Goal: Task Accomplishment & Management: Complete application form

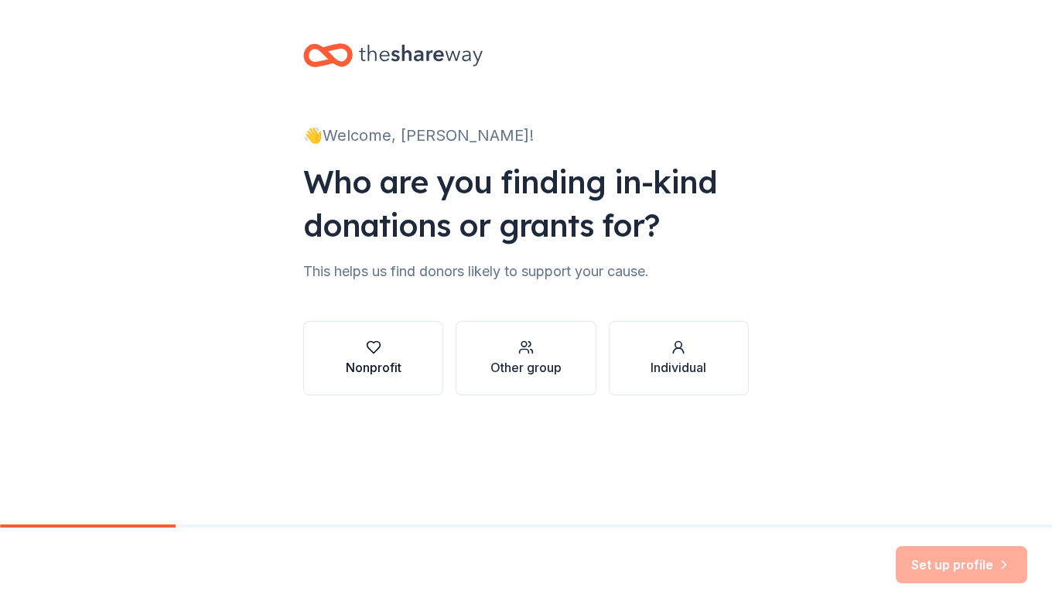
click at [368, 371] on div "Nonprofit" at bounding box center [374, 367] width 56 height 19
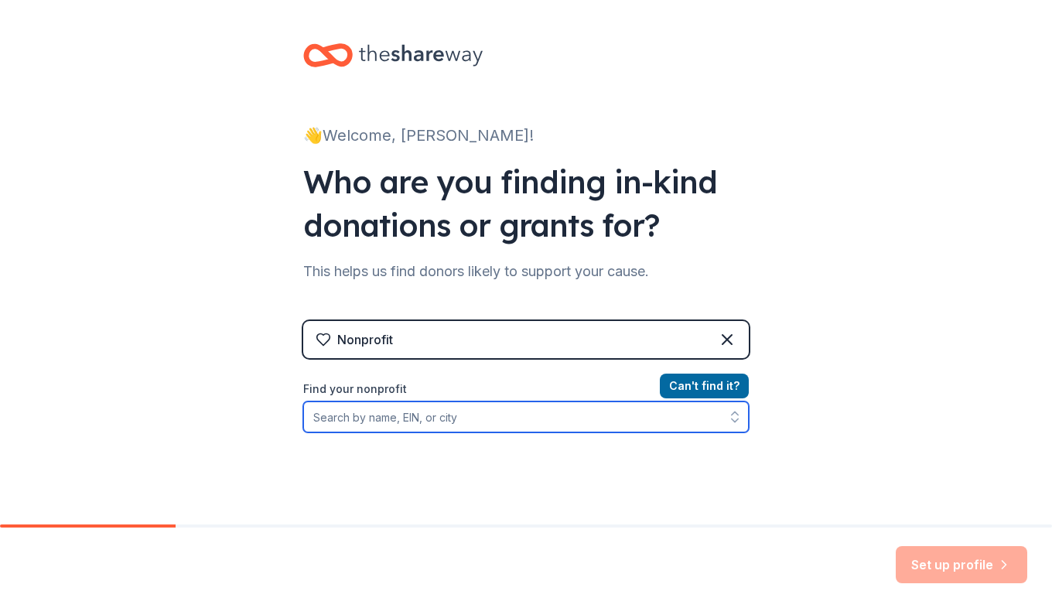
click at [374, 422] on input "Find your nonprofit" at bounding box center [526, 417] width 446 height 31
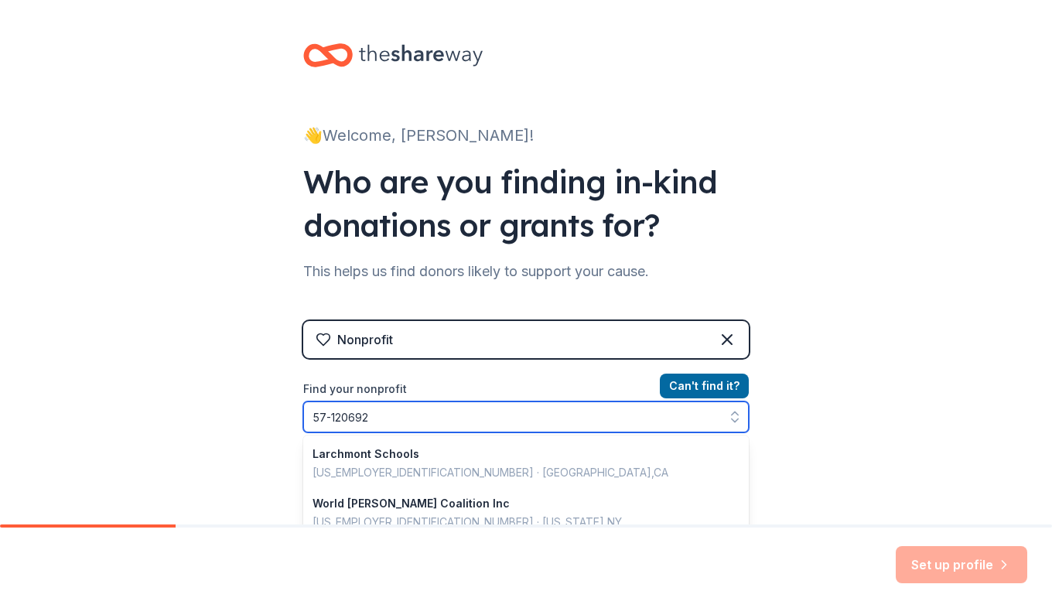
type input "[US_EMPLOYER_IDENTIFICATION_NUMBER]"
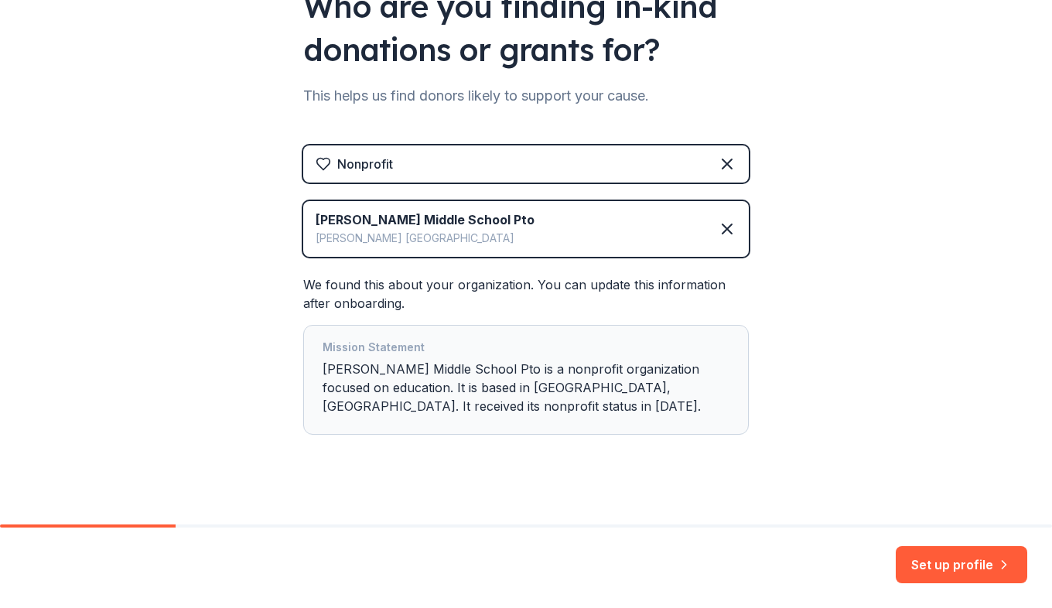
scroll to position [191, 0]
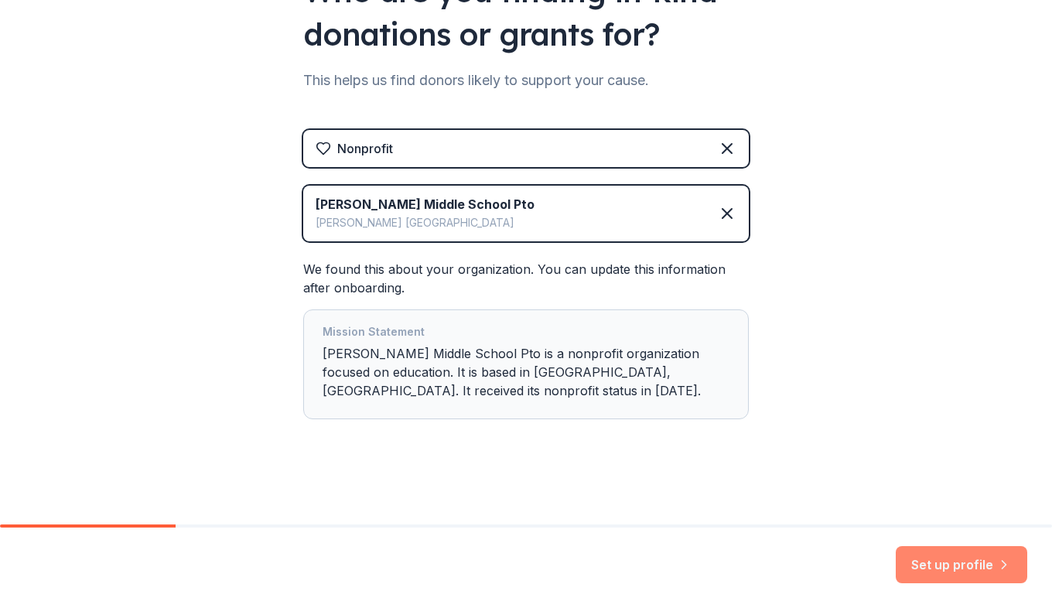
click at [950, 573] on button "Set up profile" at bounding box center [962, 564] width 132 height 37
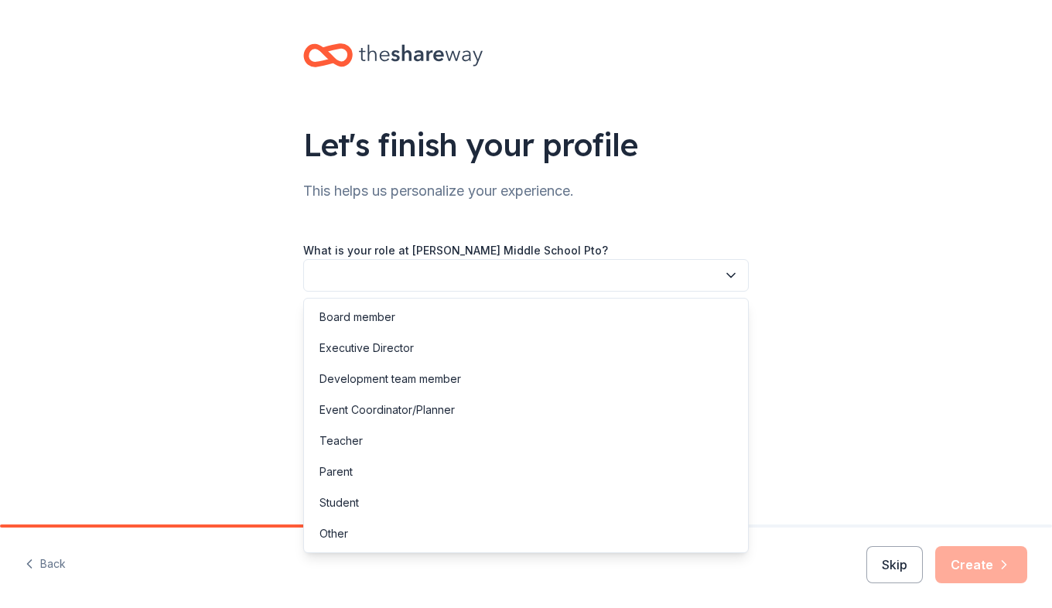
click at [723, 277] on button "button" at bounding box center [526, 275] width 446 height 32
click at [396, 318] on div "Board member" at bounding box center [526, 317] width 438 height 31
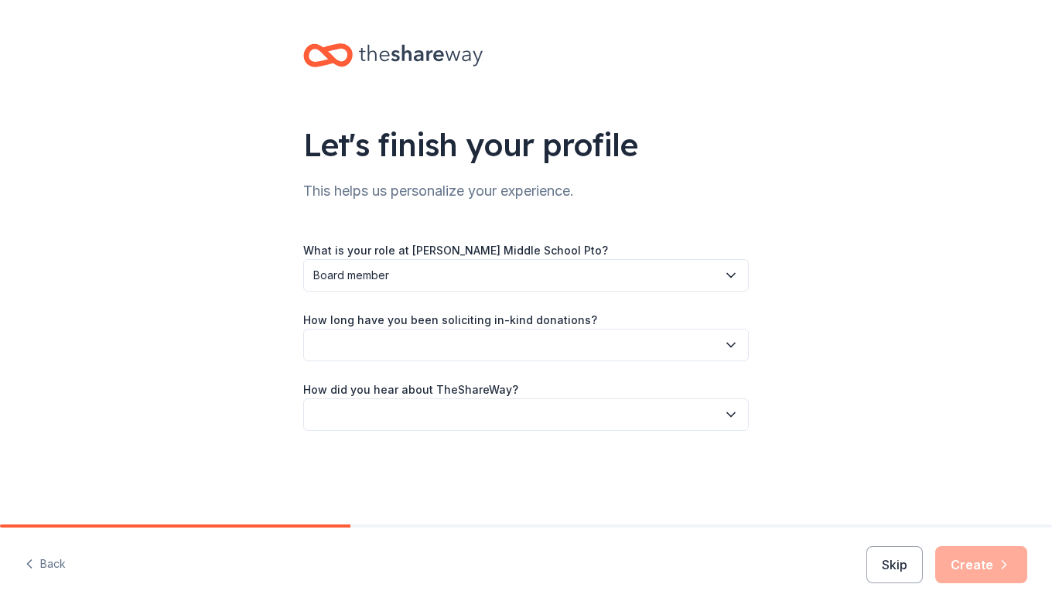
click at [742, 368] on div "What is your role at Evans Middle School Pto? Board member How long have you be…" at bounding box center [526, 336] width 446 height 190
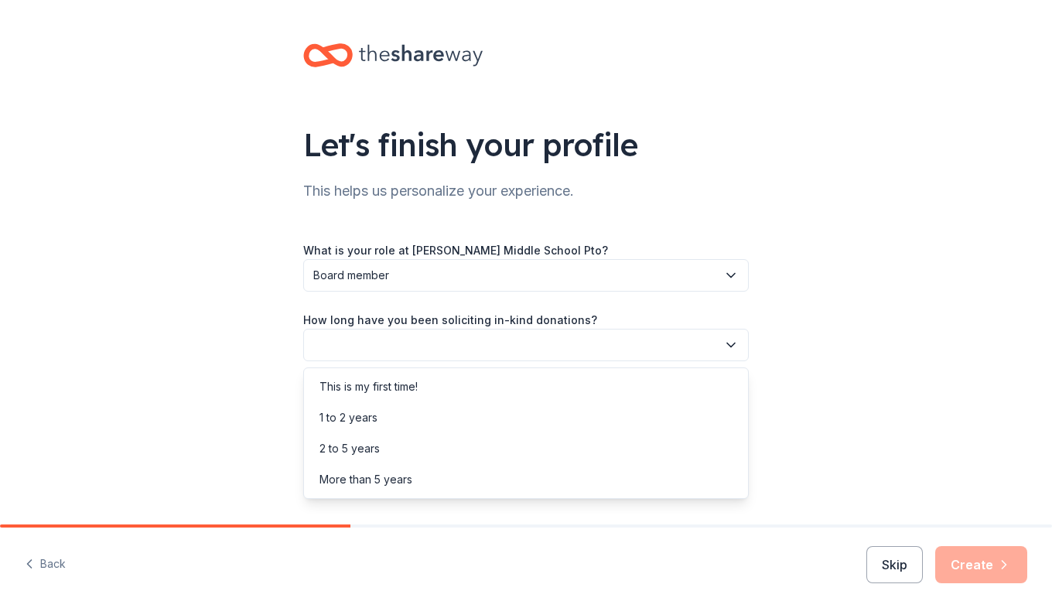
click at [728, 344] on icon "button" at bounding box center [731, 346] width 8 height 4
click at [375, 415] on div "1 to 2 years" at bounding box center [349, 418] width 58 height 19
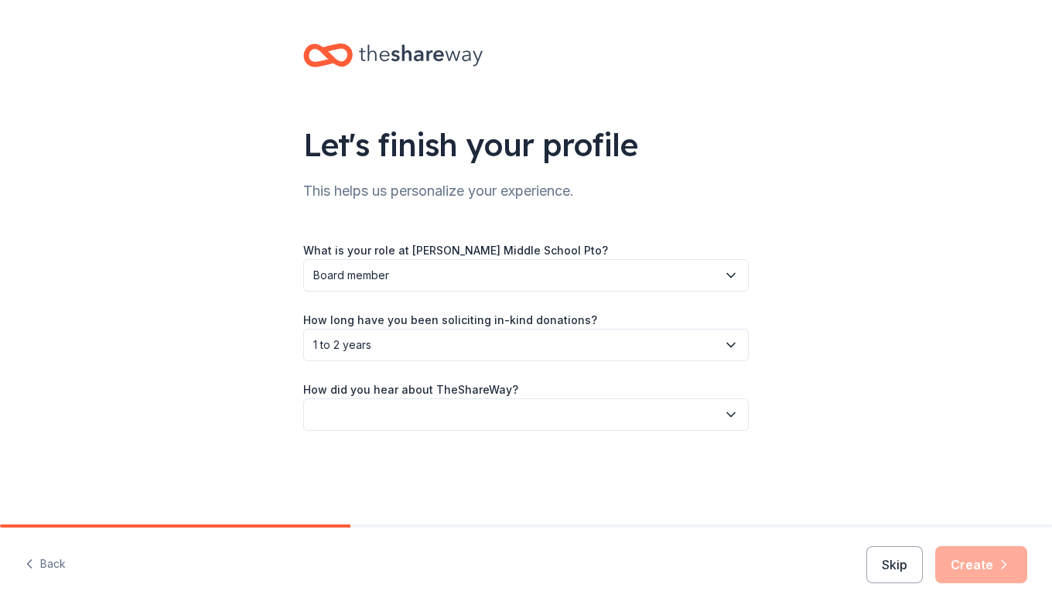
click at [730, 416] on icon "button" at bounding box center [731, 415] width 8 height 4
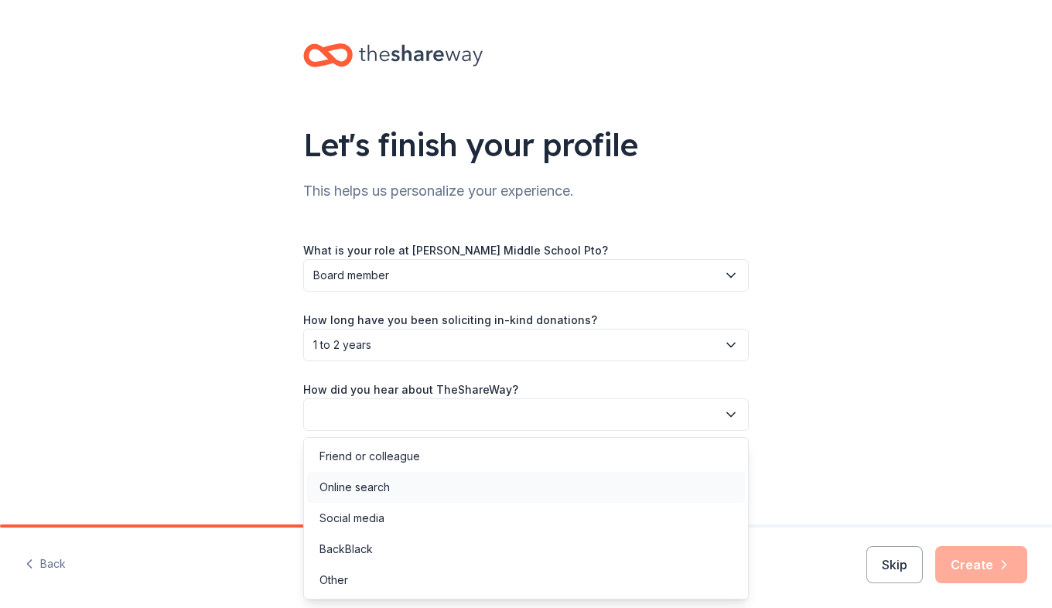
click at [395, 491] on div "Online search" at bounding box center [526, 487] width 438 height 31
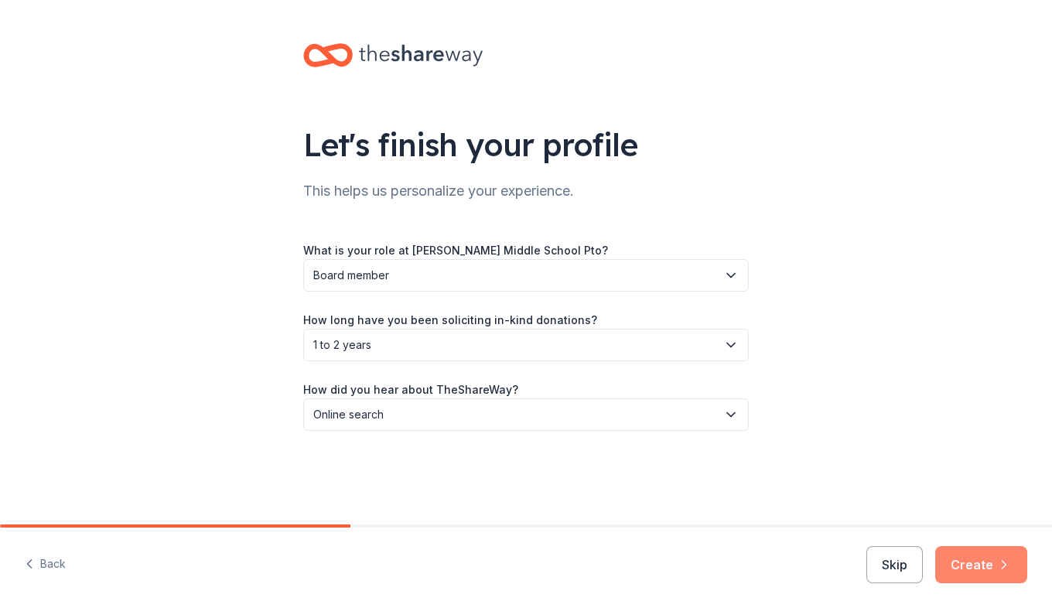
click at [997, 570] on icon "button" at bounding box center [1004, 564] width 15 height 15
click at [961, 559] on div "Skip Create" at bounding box center [947, 564] width 161 height 37
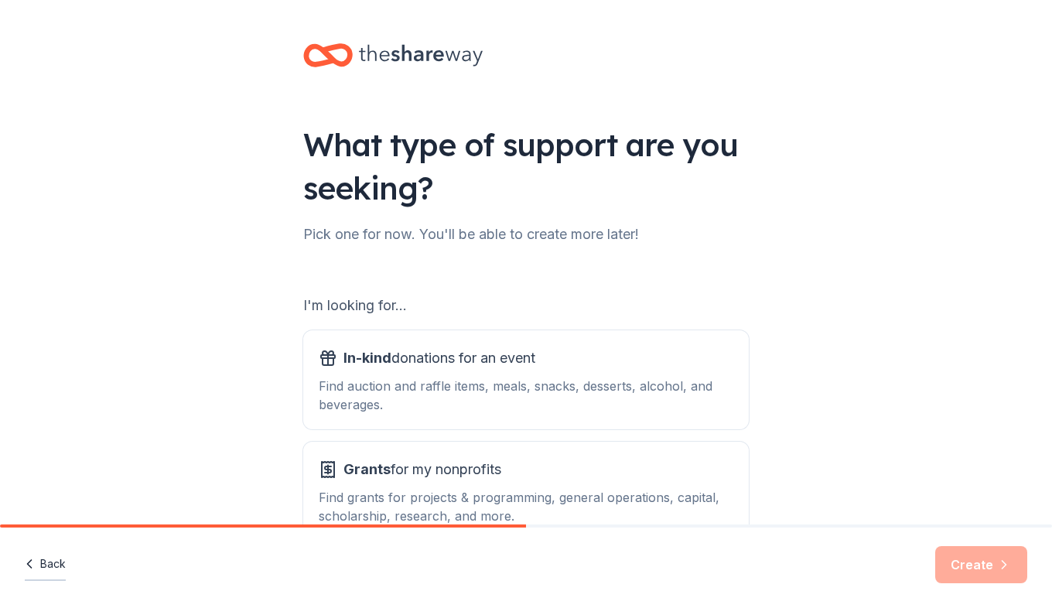
click at [53, 564] on button "Back" at bounding box center [45, 565] width 41 height 32
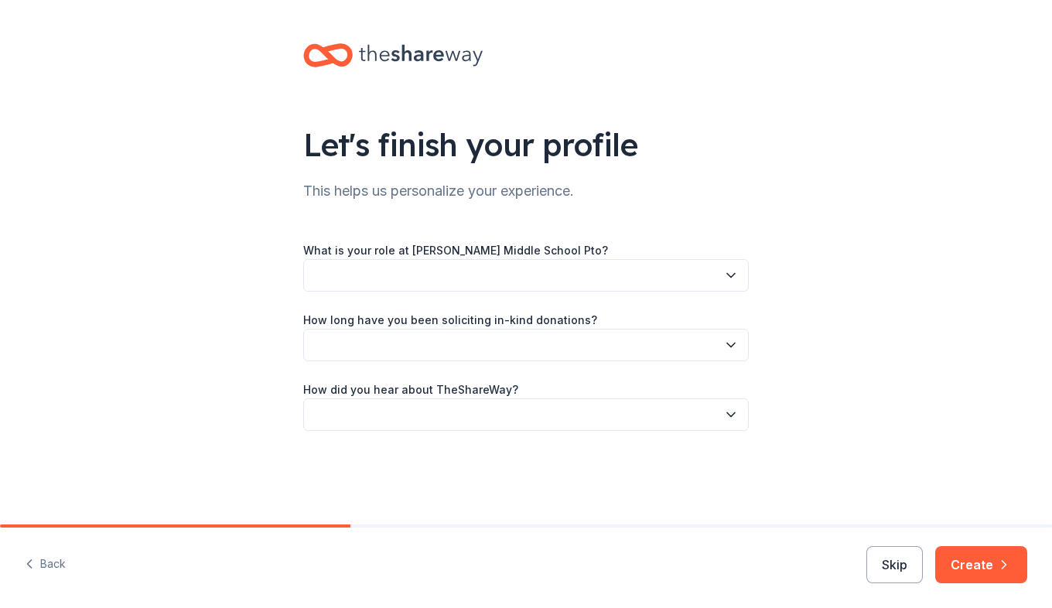
click at [733, 279] on icon "button" at bounding box center [730, 275] width 15 height 15
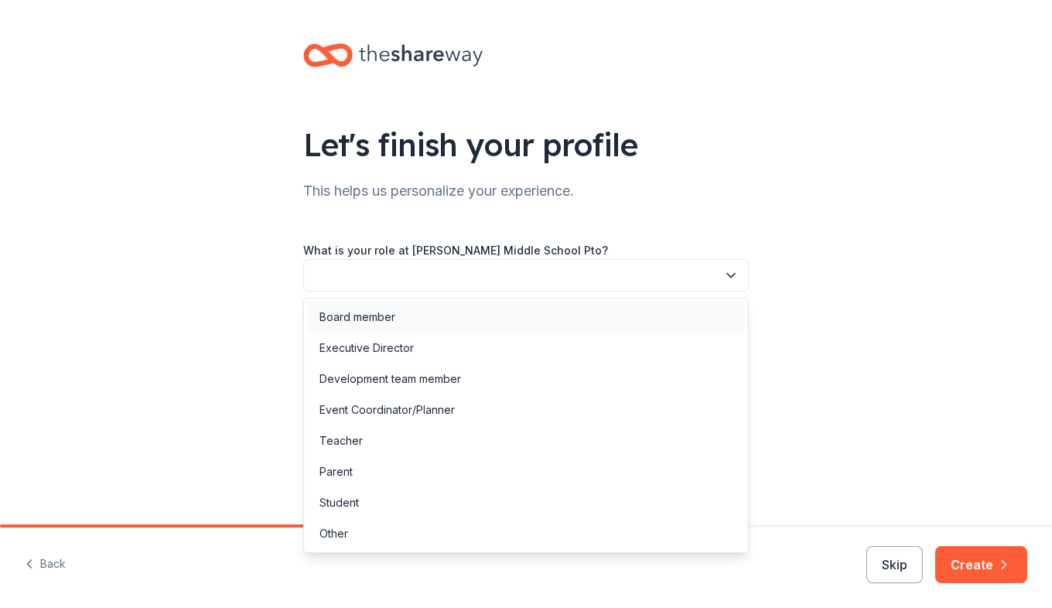
click at [381, 326] on div "Board member" at bounding box center [358, 317] width 76 height 19
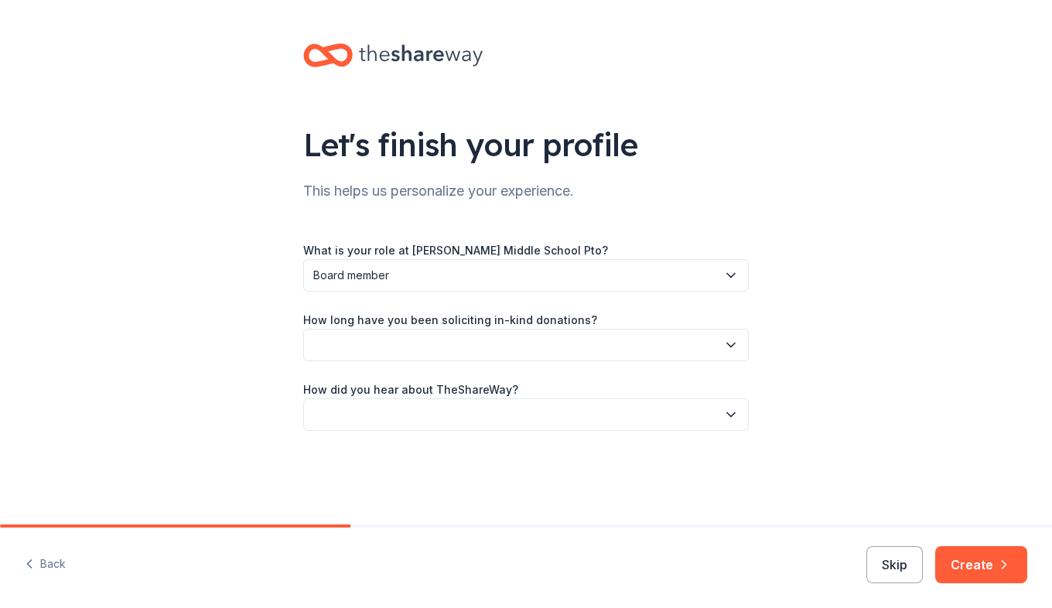
click at [370, 344] on button "button" at bounding box center [526, 345] width 446 height 32
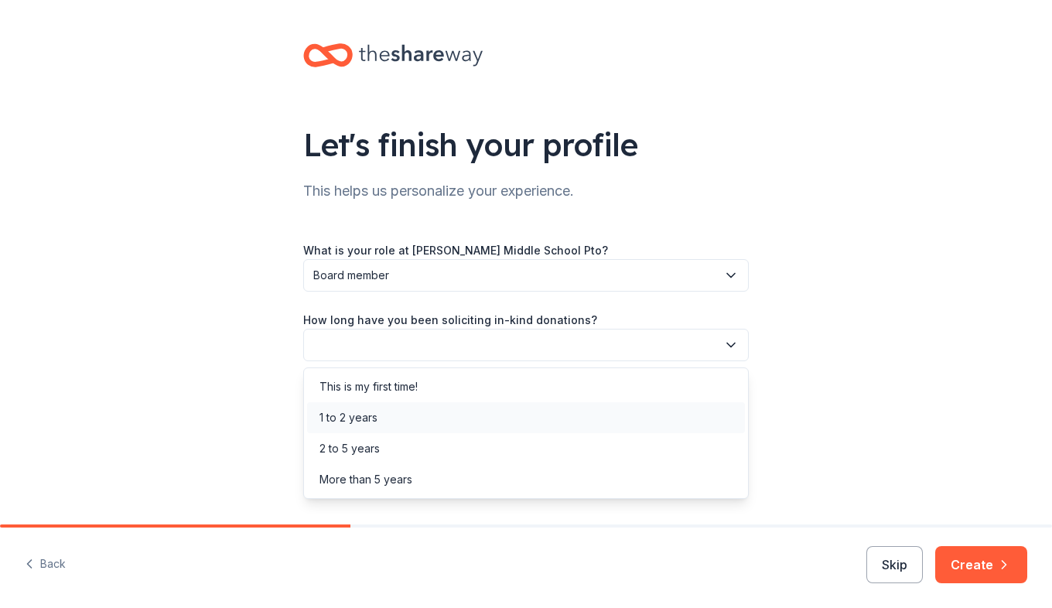
click at [350, 416] on div "1 to 2 years" at bounding box center [349, 418] width 58 height 19
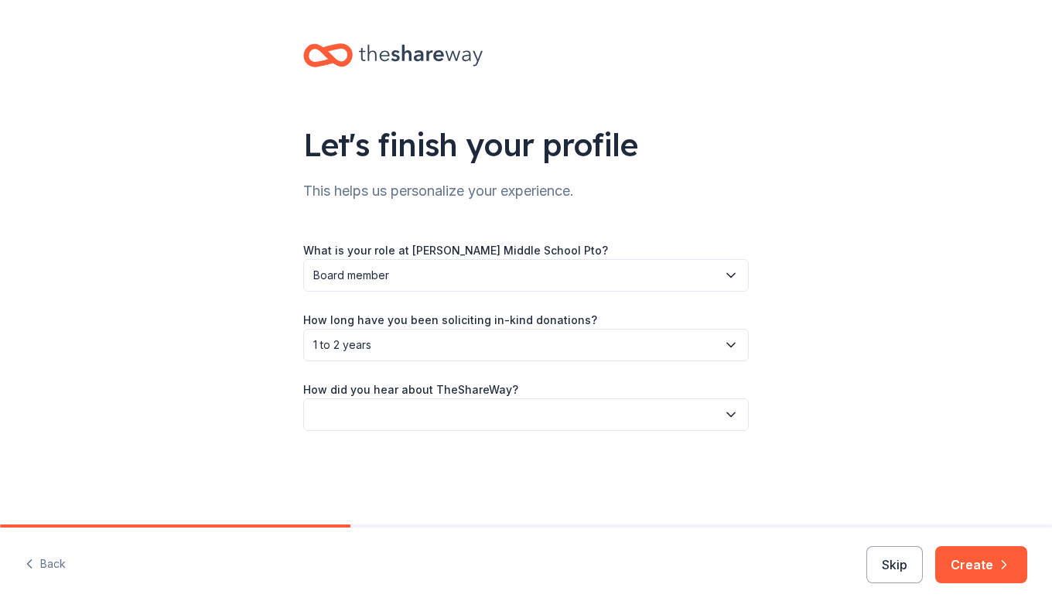
click at [374, 417] on button "button" at bounding box center [526, 414] width 446 height 32
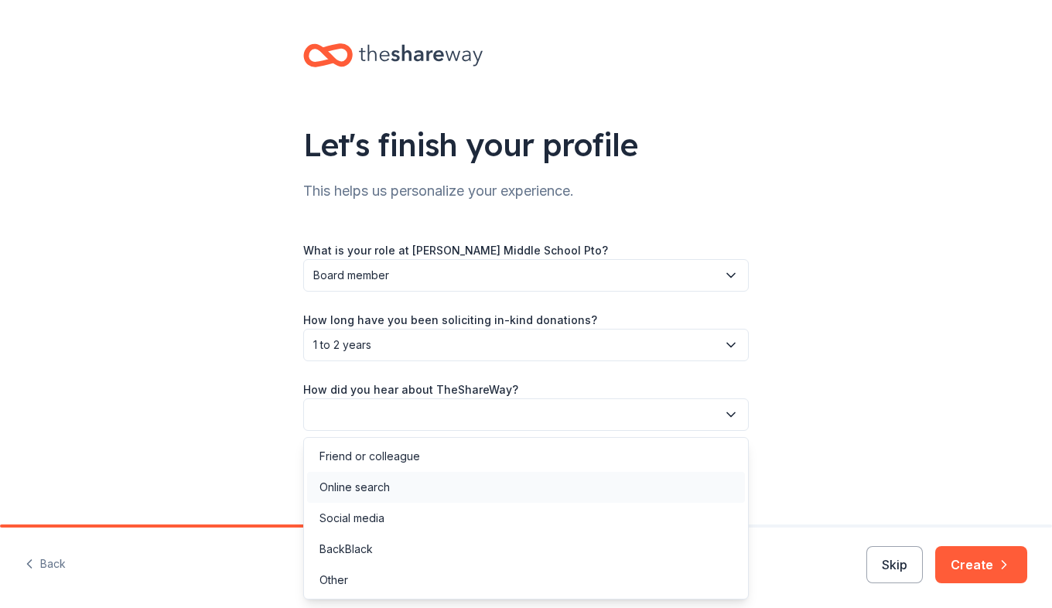
click at [364, 484] on div "Online search" at bounding box center [355, 487] width 70 height 19
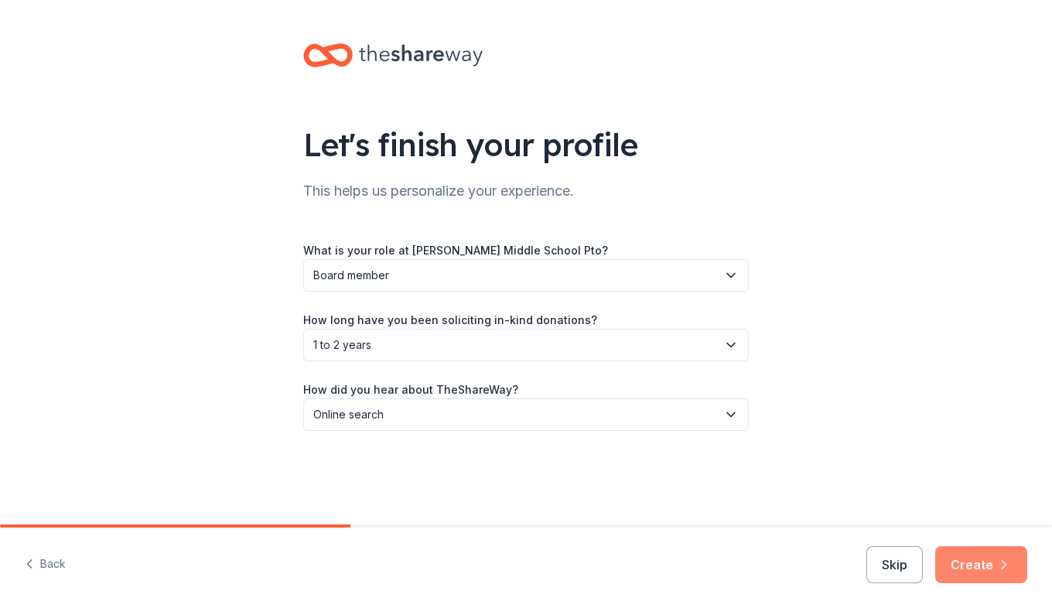
click at [958, 566] on button "Create" at bounding box center [981, 564] width 92 height 37
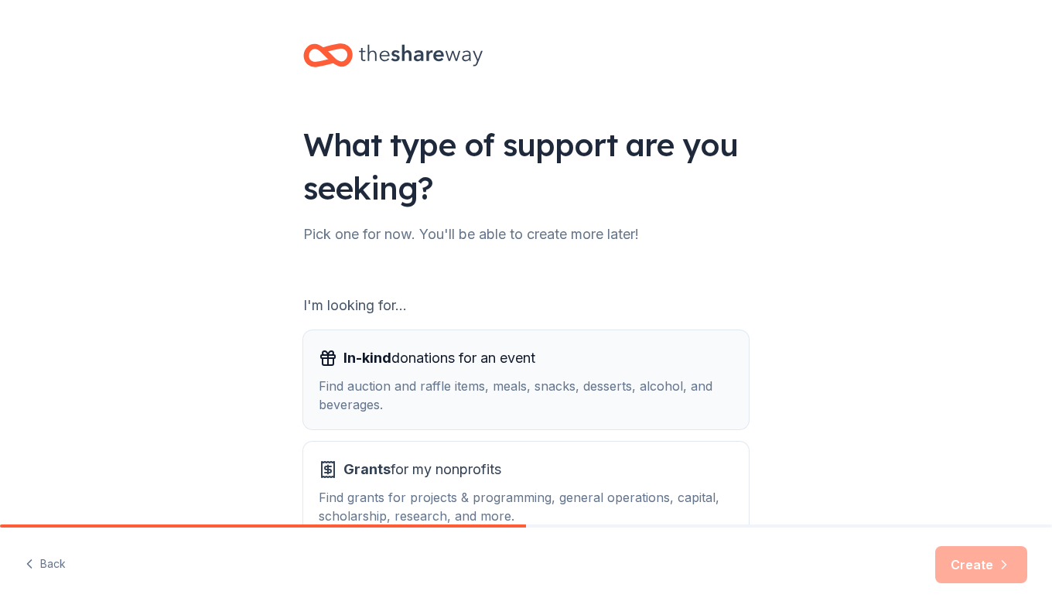
click at [386, 358] on span "In-kind donations for an event" at bounding box center [440, 358] width 192 height 25
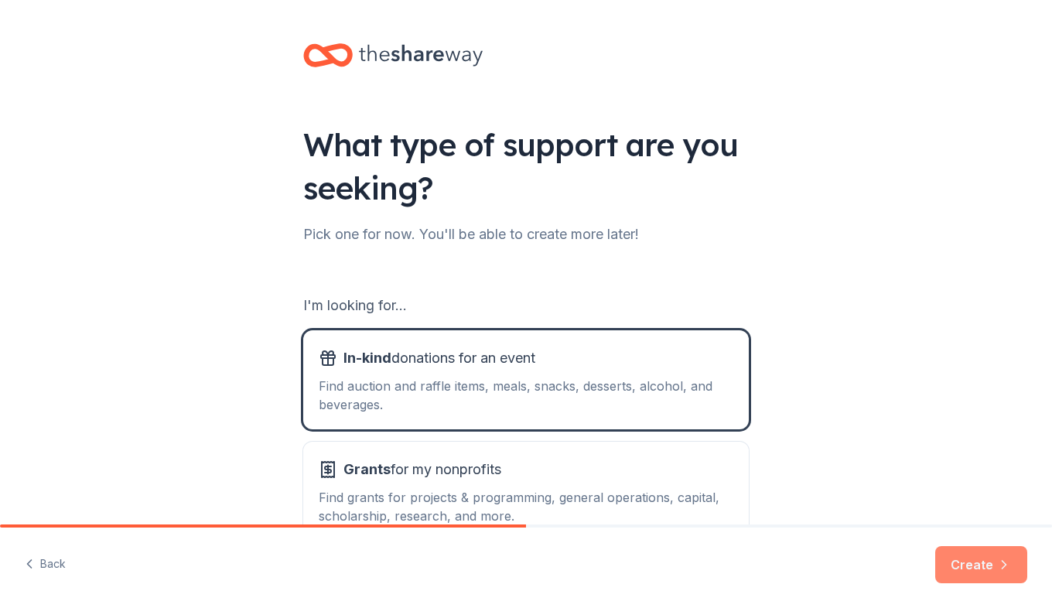
click at [956, 562] on button "Create" at bounding box center [981, 564] width 92 height 37
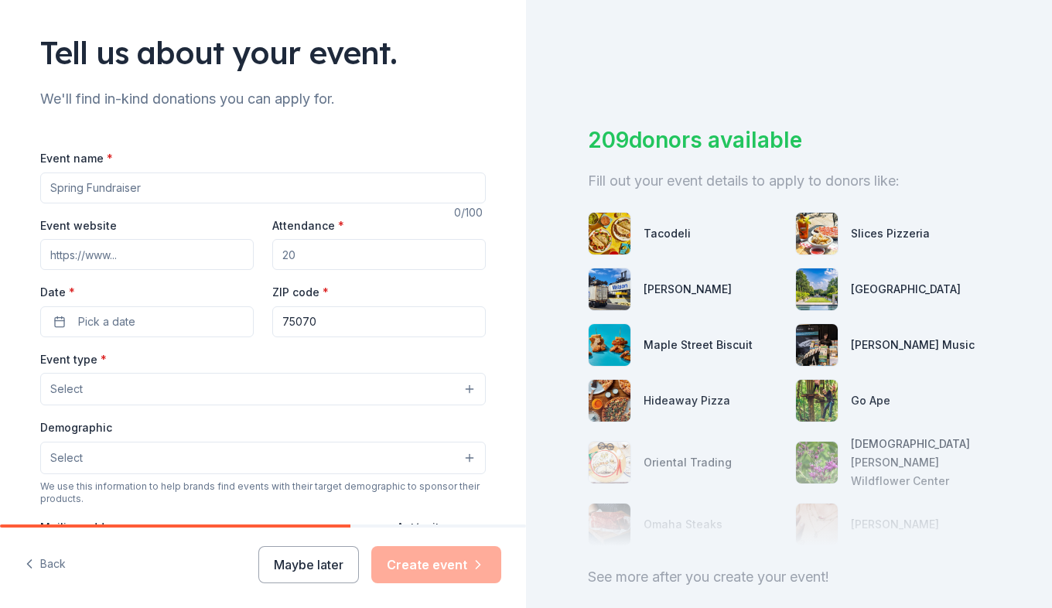
scroll to position [94, 0]
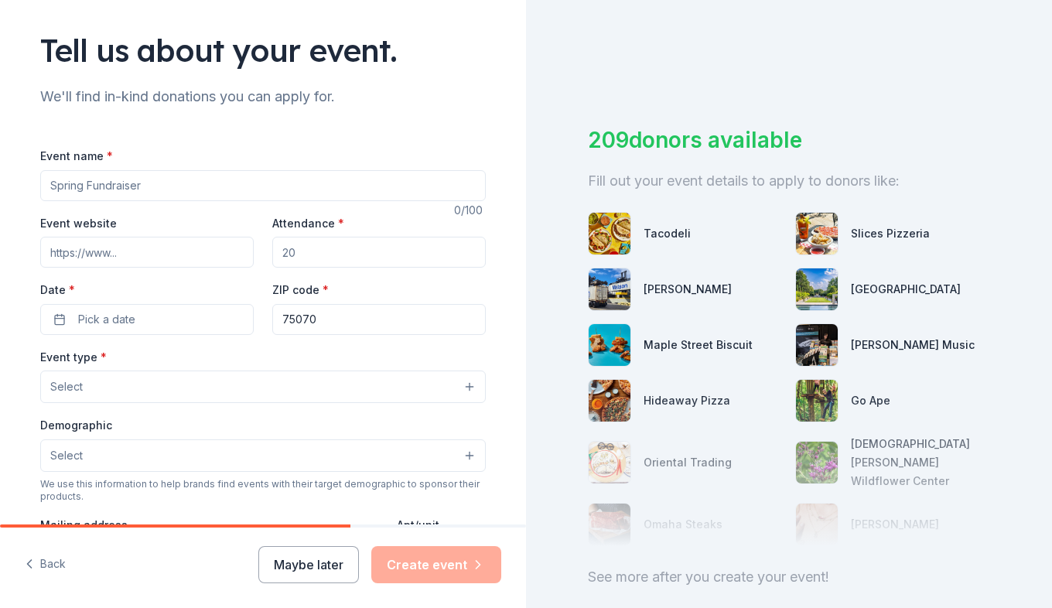
drag, startPoint x: 156, startPoint y: 185, endPoint x: -3, endPoint y: 194, distance: 159.7
click at [0, 194] on html "Tell us about your event. We'll find in-kind donations you can apply for. Event…" at bounding box center [526, 304] width 1052 height 608
type input "8th Grade Graduation Celebration"
drag, startPoint x: 314, startPoint y: 256, endPoint x: 229, endPoint y: 246, distance: 85.7
click at [229, 246] on div "Event website Attendance * Date * Pick a date ZIP code * 75070" at bounding box center [263, 274] width 446 height 121
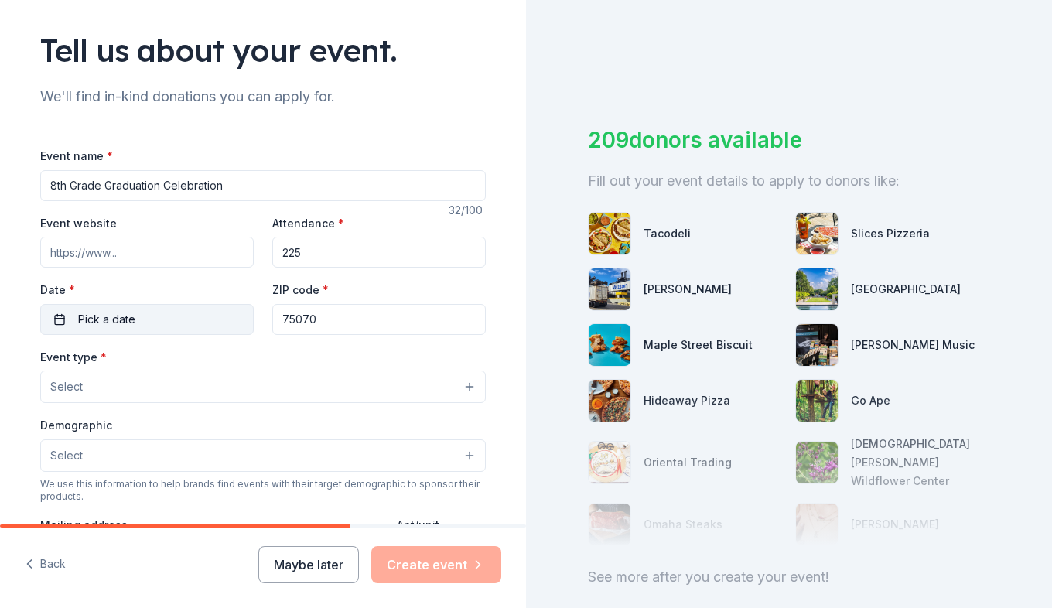
type input "225"
click at [145, 321] on button "Pick a date" at bounding box center [147, 319] width 214 height 31
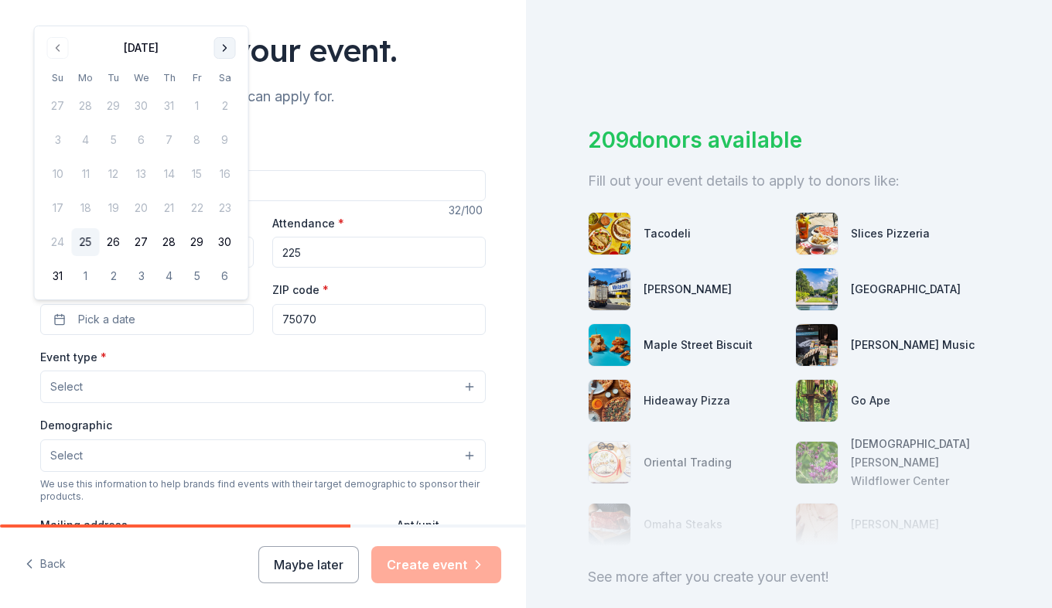
click at [225, 47] on button "Go to next month" at bounding box center [225, 48] width 22 height 22
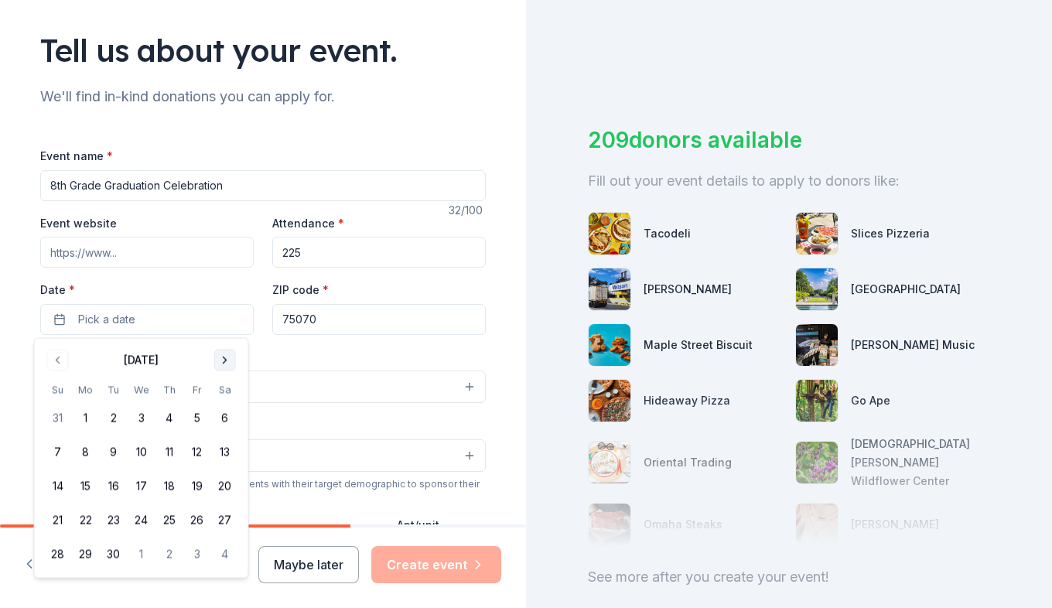
click at [227, 364] on button "Go to next month" at bounding box center [225, 361] width 22 height 22
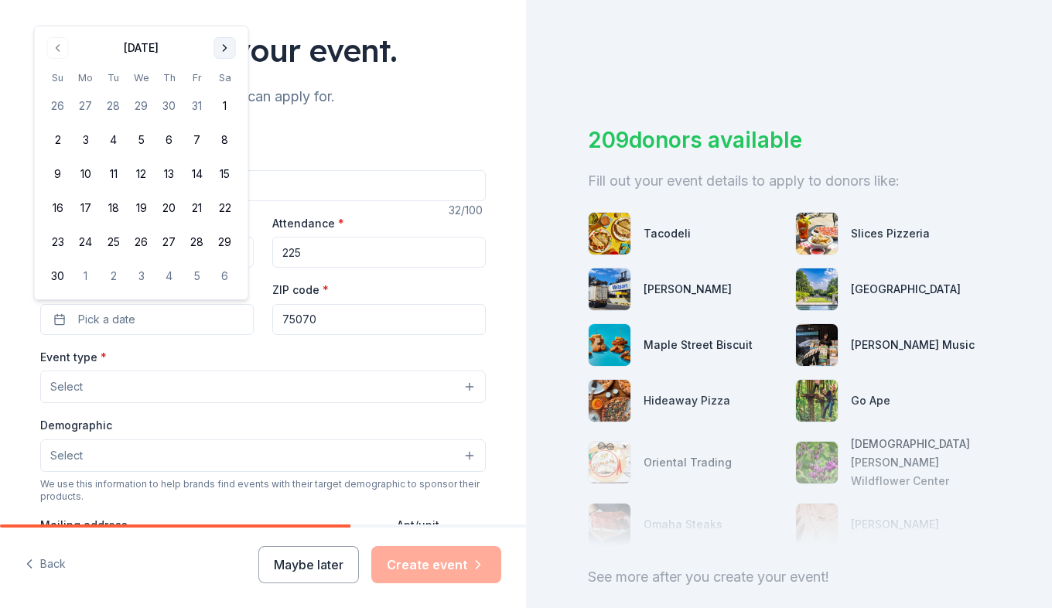
click at [224, 47] on button "Go to next month" at bounding box center [225, 48] width 22 height 22
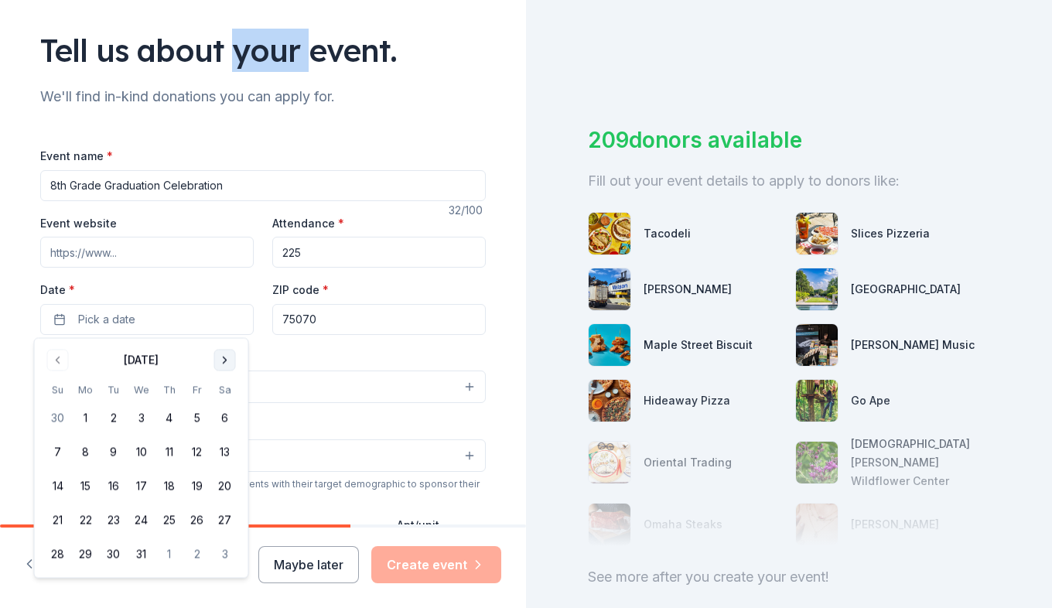
click at [224, 47] on div "Tell us about your event." at bounding box center [263, 50] width 446 height 43
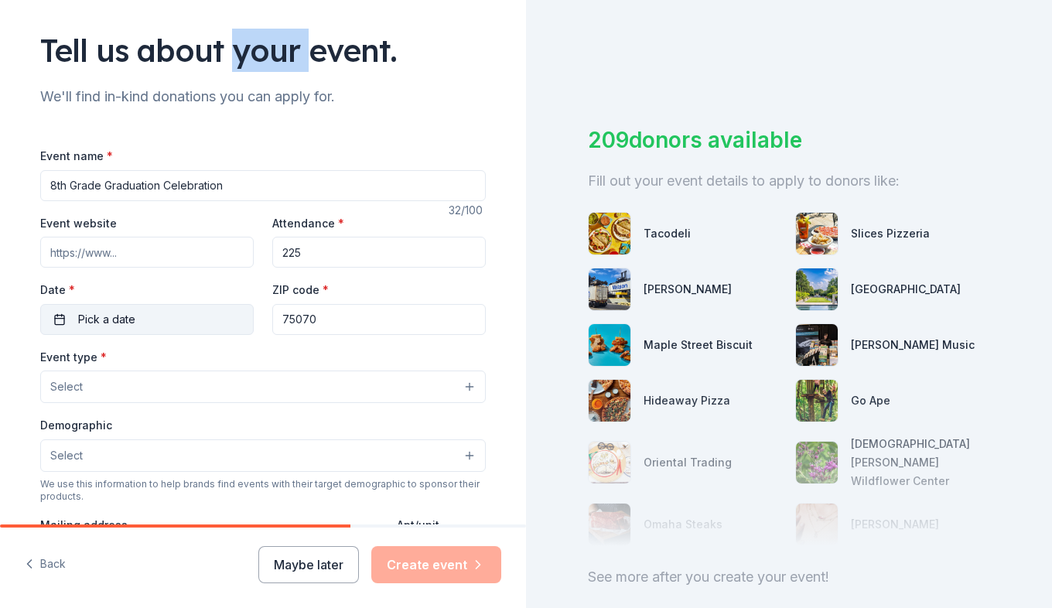
click at [158, 321] on button "Pick a date" at bounding box center [147, 319] width 214 height 31
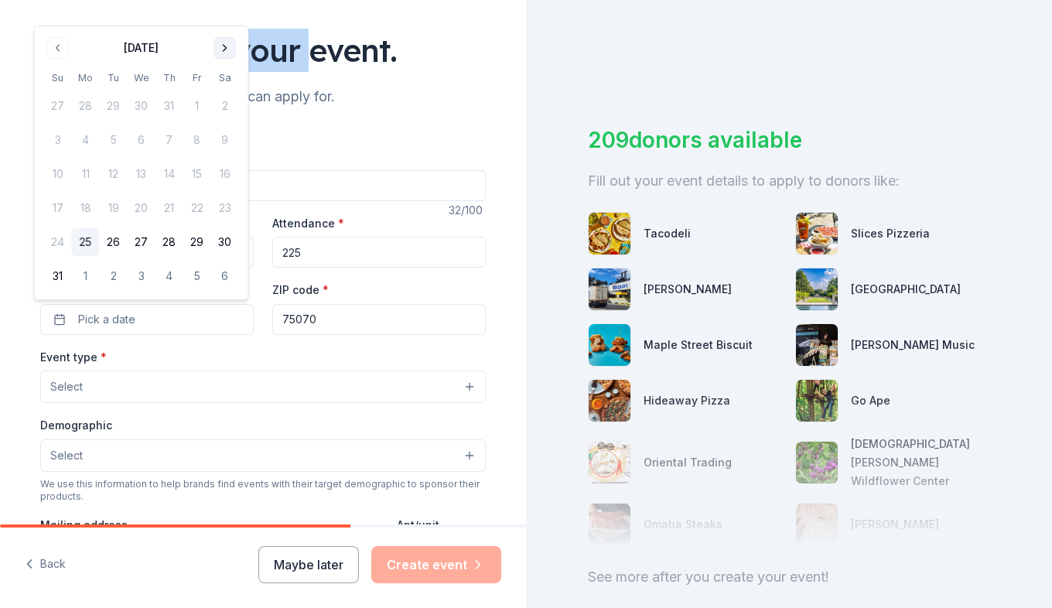
click at [222, 48] on button "Go to next month" at bounding box center [225, 48] width 22 height 22
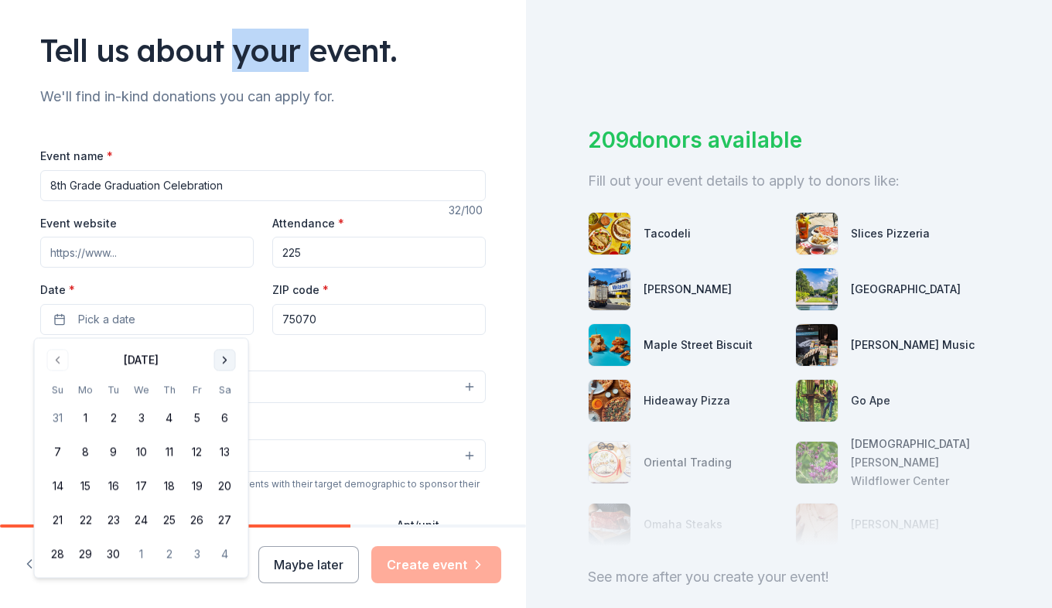
click at [222, 363] on button "Go to next month" at bounding box center [225, 361] width 22 height 22
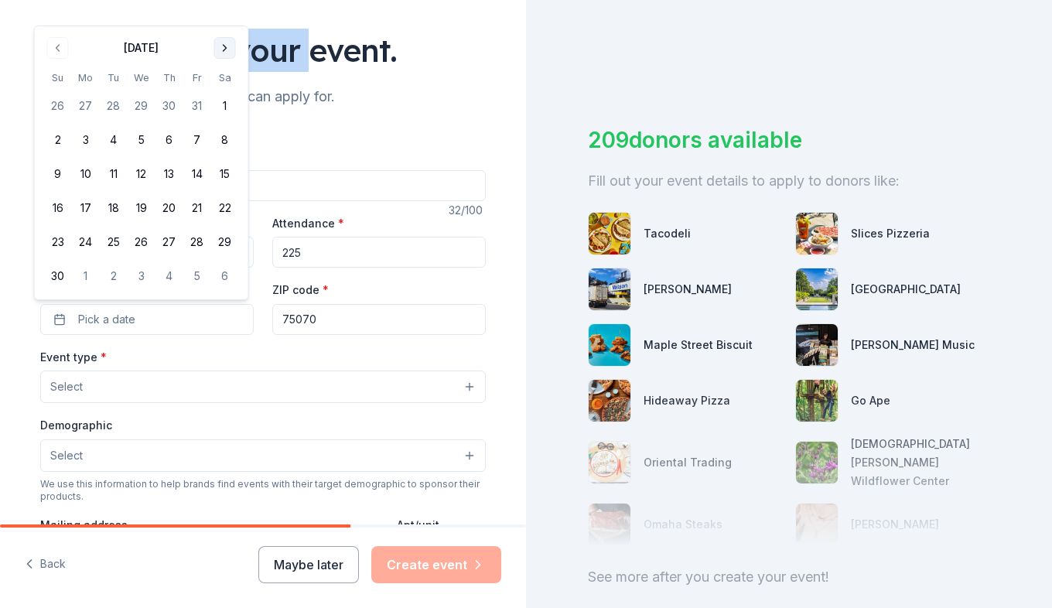
click at [221, 53] on button "Go to next month" at bounding box center [225, 48] width 22 height 22
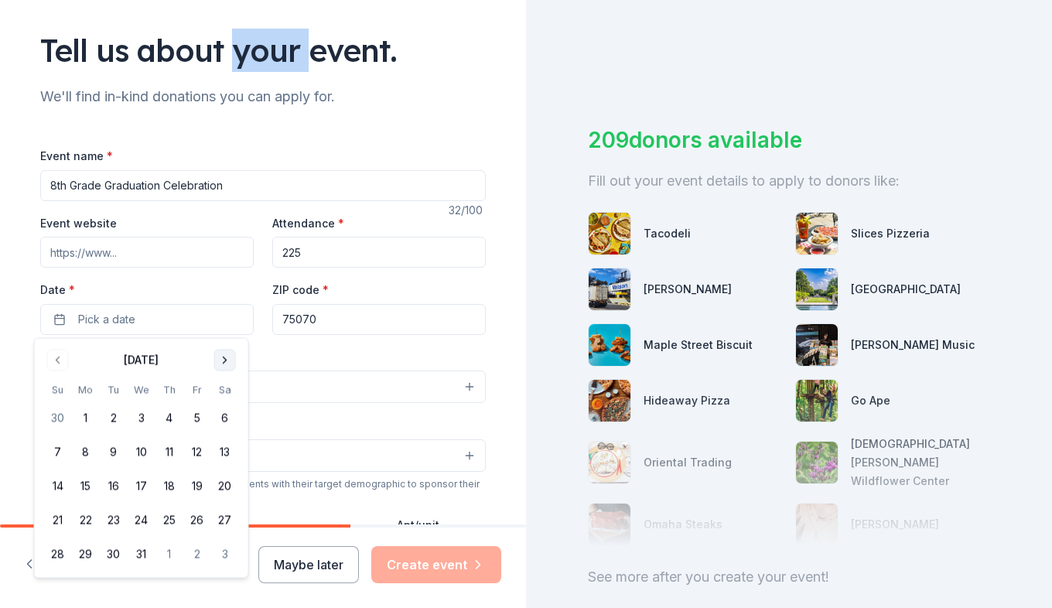
click at [224, 361] on button "Go to next month" at bounding box center [225, 361] width 22 height 22
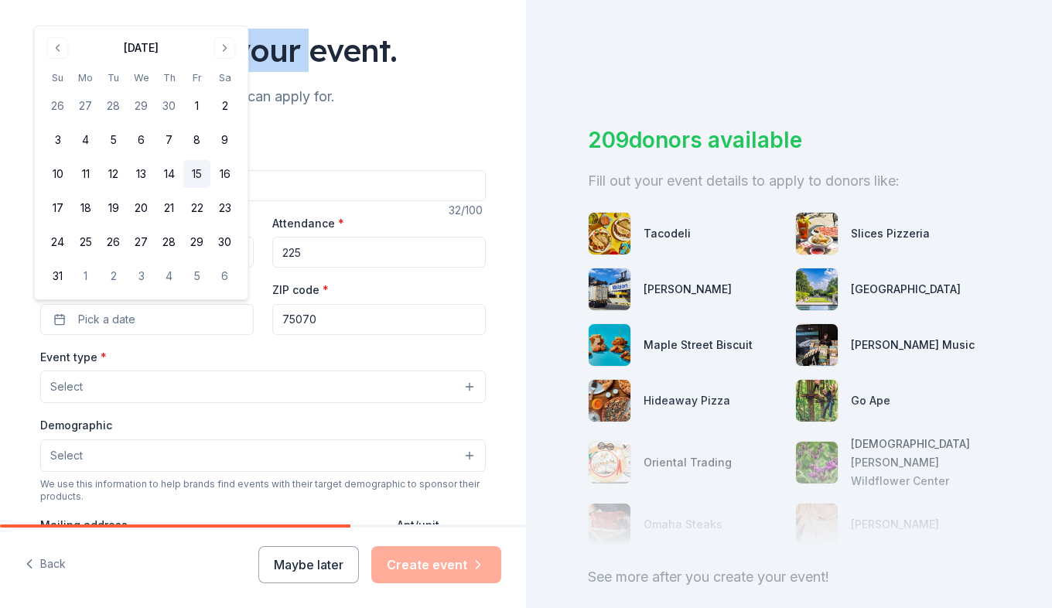
click at [199, 169] on button "15" at bounding box center [197, 174] width 28 height 28
click at [87, 387] on button "Select" at bounding box center [263, 387] width 446 height 32
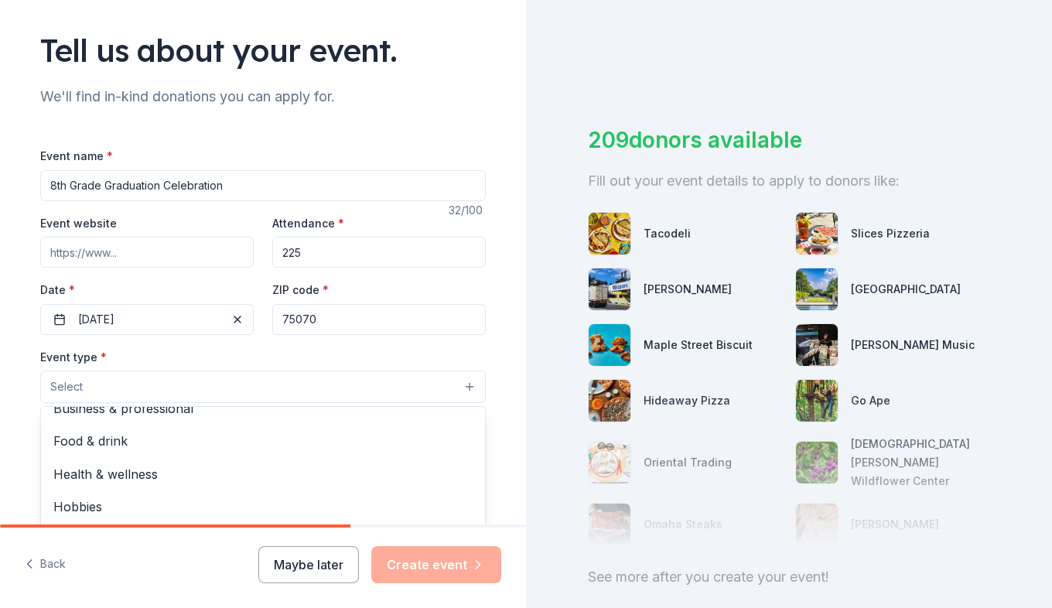
scroll to position [0, 0]
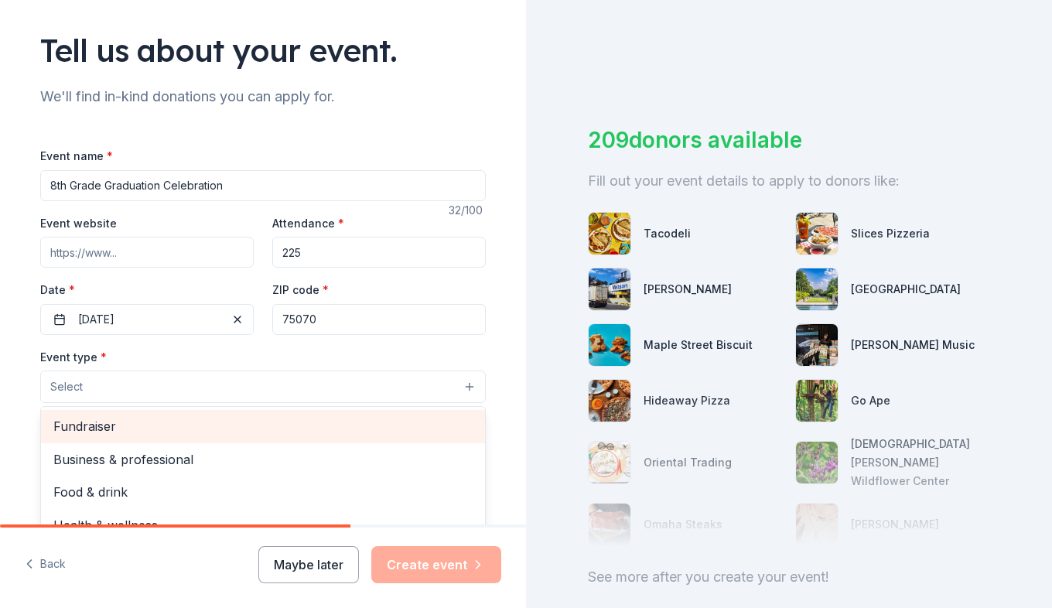
click at [70, 428] on span "Fundraiser" at bounding box center [262, 426] width 419 height 20
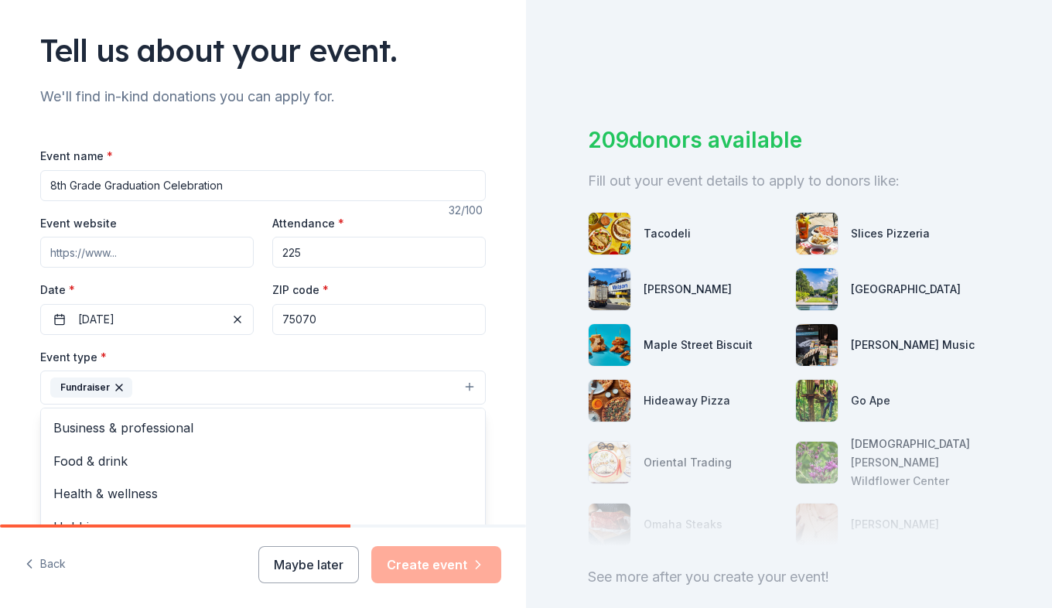
click at [338, 347] on div "Event type * Fundraiser Business & professional Food & drink Health & wellness …" at bounding box center [263, 376] width 446 height 58
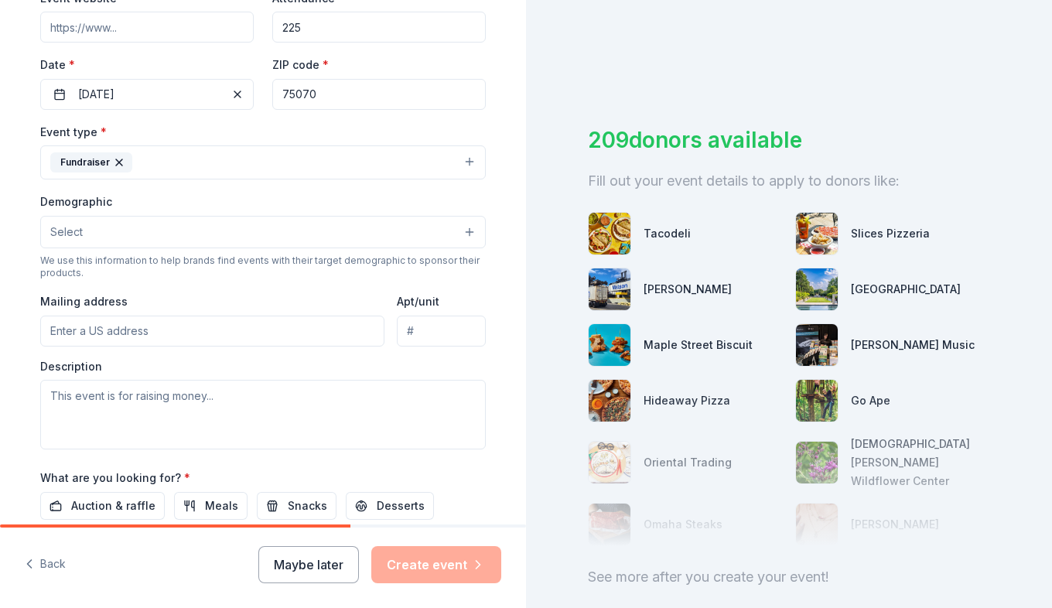
scroll to position [325, 0]
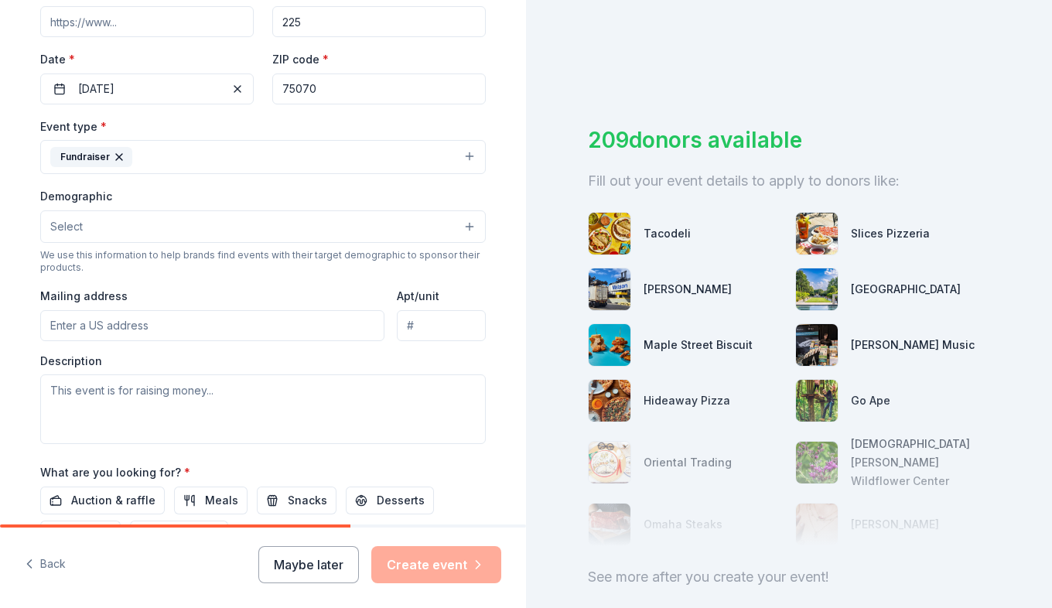
click at [278, 230] on button "Select" at bounding box center [263, 226] width 446 height 32
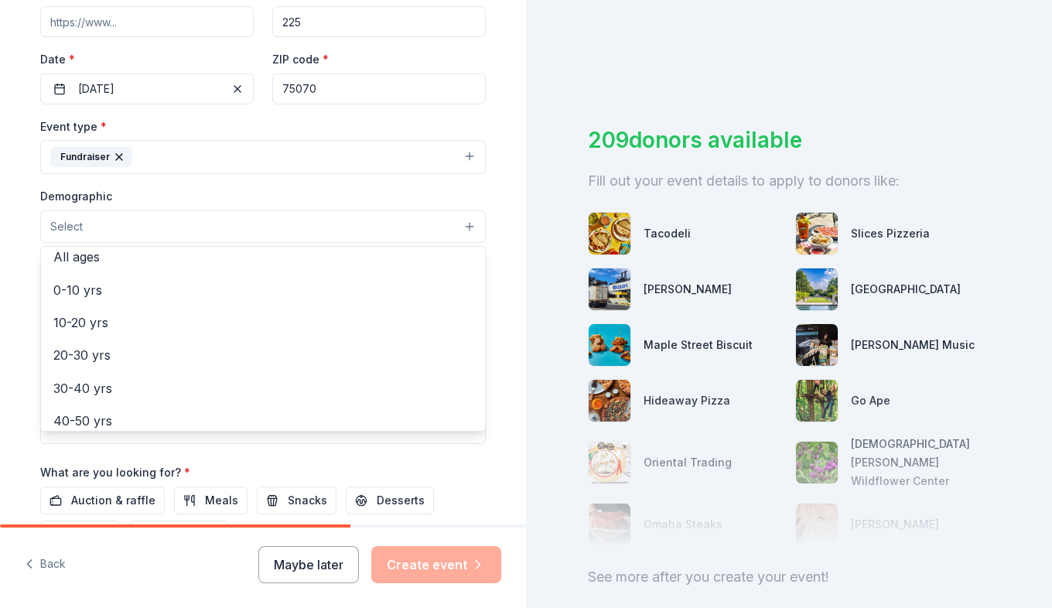
scroll to position [105, 0]
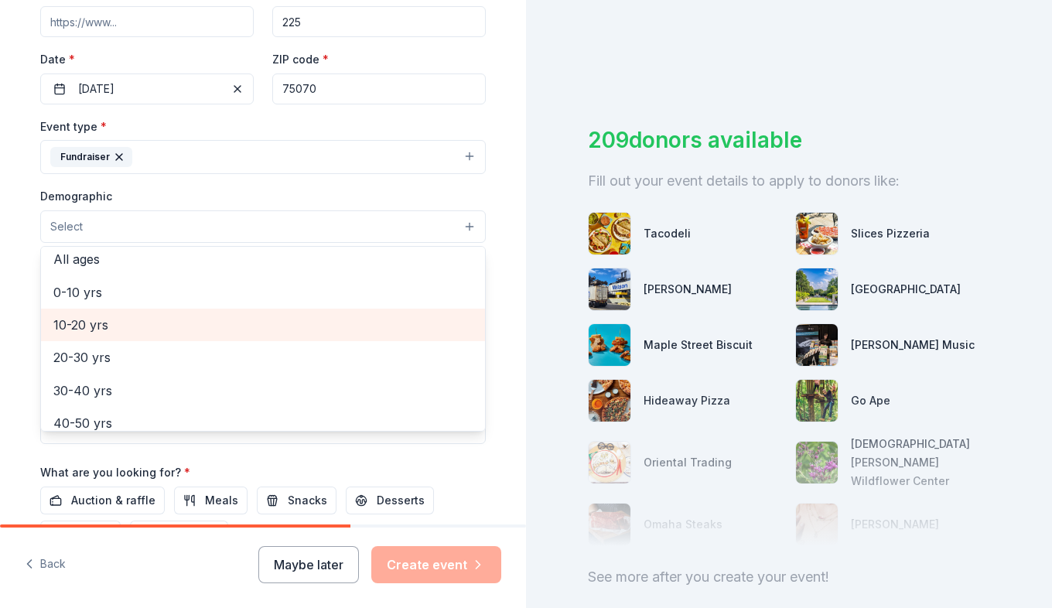
click at [64, 328] on span "10-20 yrs" at bounding box center [262, 325] width 419 height 20
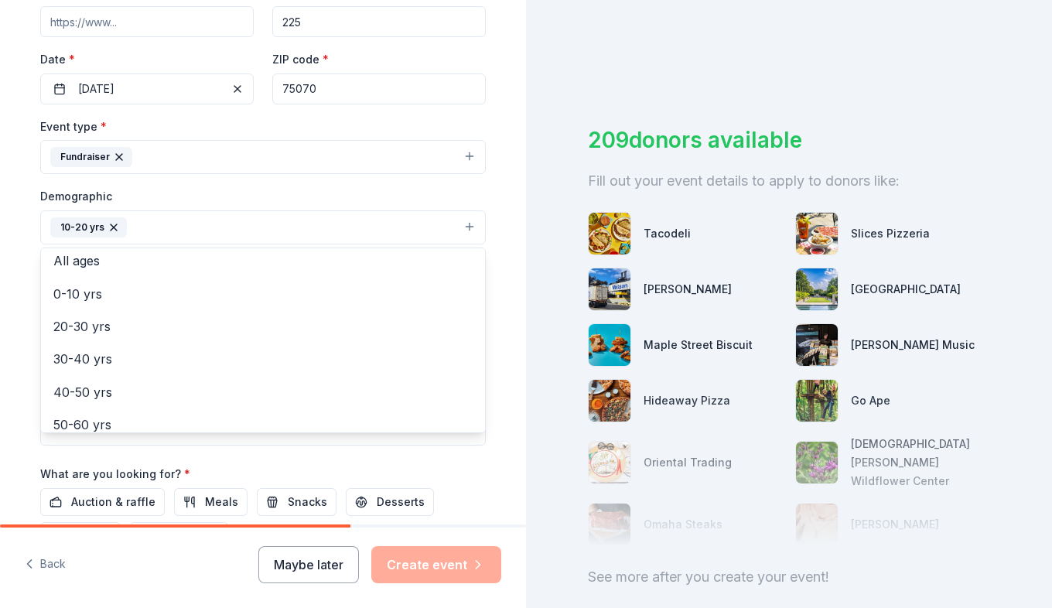
click at [498, 140] on div "Tell us about your event. We'll find in-kind donations you can apply for. Event…" at bounding box center [262, 191] width 495 height 1033
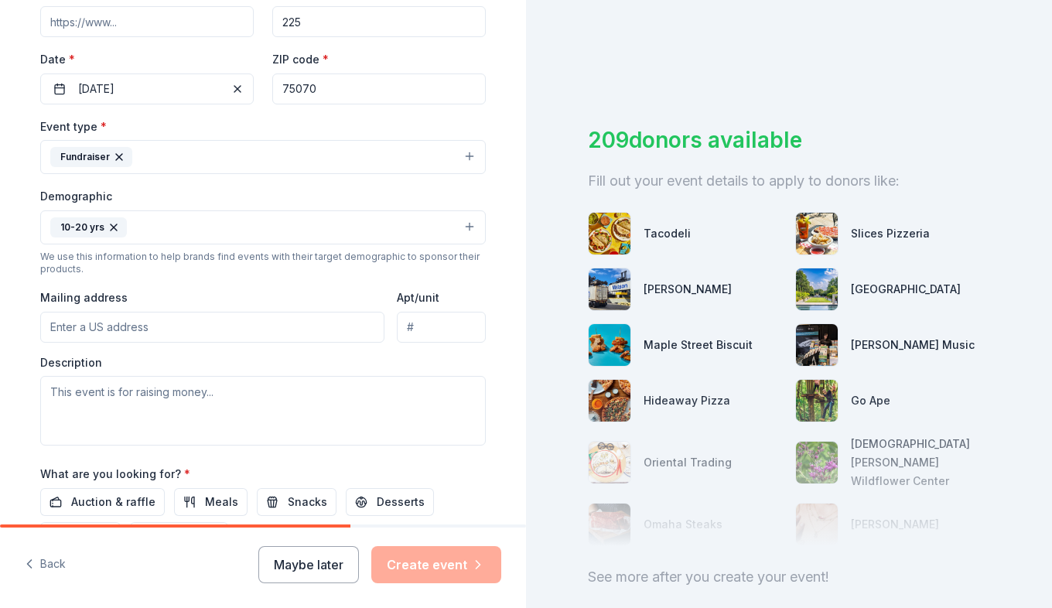
click at [240, 332] on input "Mailing address" at bounding box center [212, 327] width 344 height 31
type input "6998 Eldorado Pkwy"
type input "4300 Columbus Dr"
drag, startPoint x: 398, startPoint y: 327, endPoint x: 608, endPoint y: 342, distance: 210.2
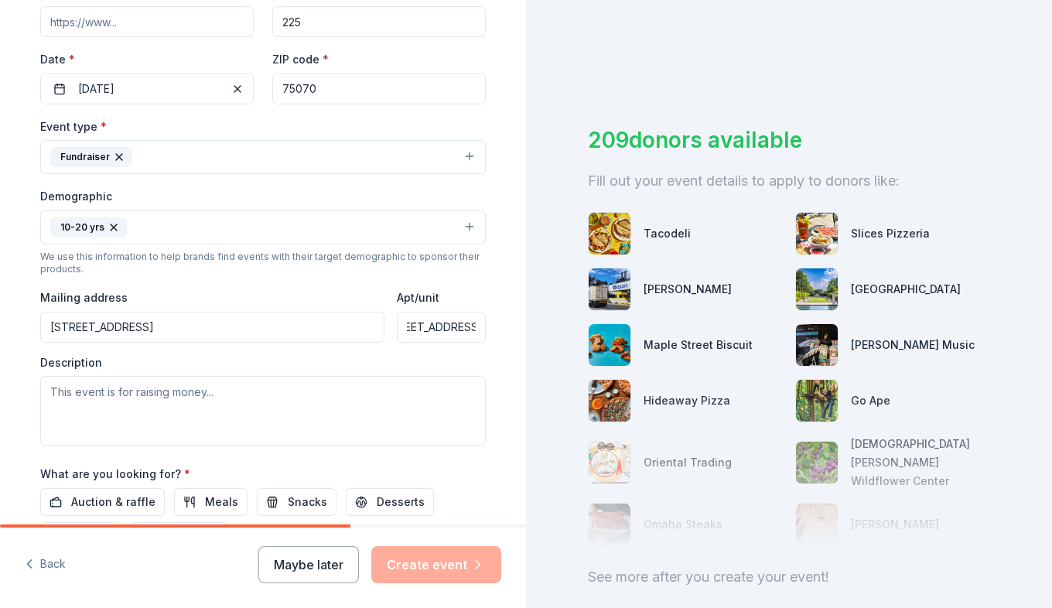
click at [608, 342] on div "Tell us about your event. We'll find in-kind donations you can apply for. Event…" at bounding box center [526, 304] width 1052 height 608
click at [127, 398] on textarea at bounding box center [263, 411] width 446 height 70
click at [71, 395] on textarea at bounding box center [263, 411] width 446 height 70
paste textarea "One of the many important transitions in a young student life is their graduati…"
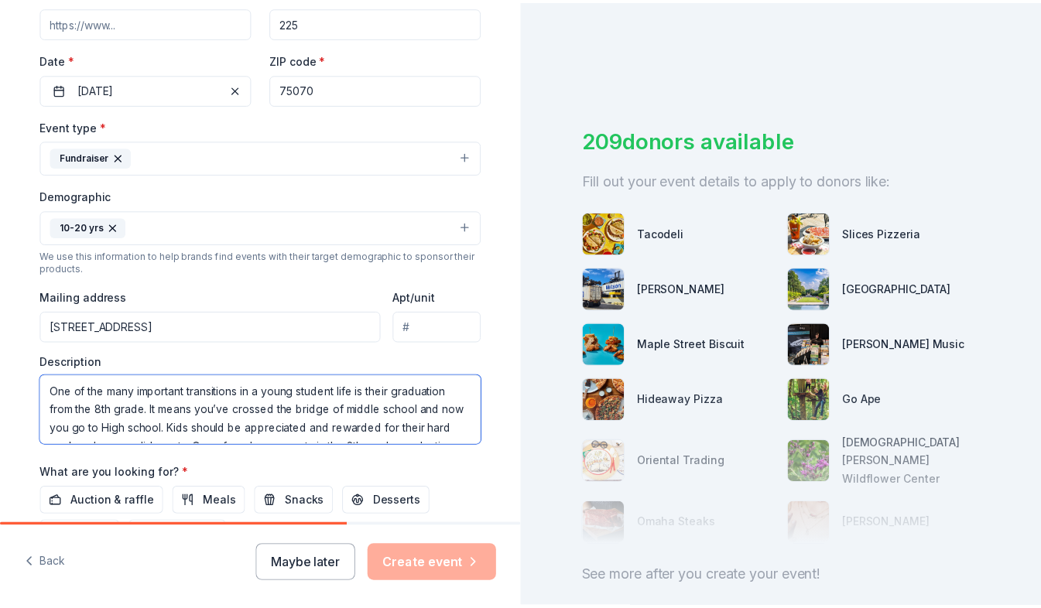
scroll to position [159, 0]
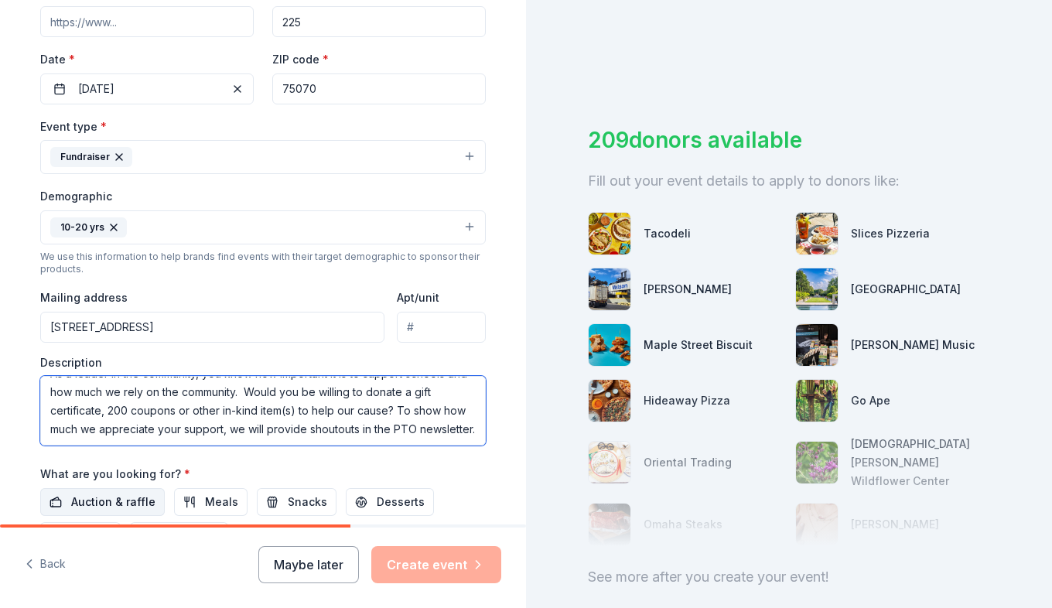
type textarea "One of the many important transitions in a young student life is their graduati…"
click at [80, 506] on span "Auction & raffle" at bounding box center [113, 502] width 84 height 19
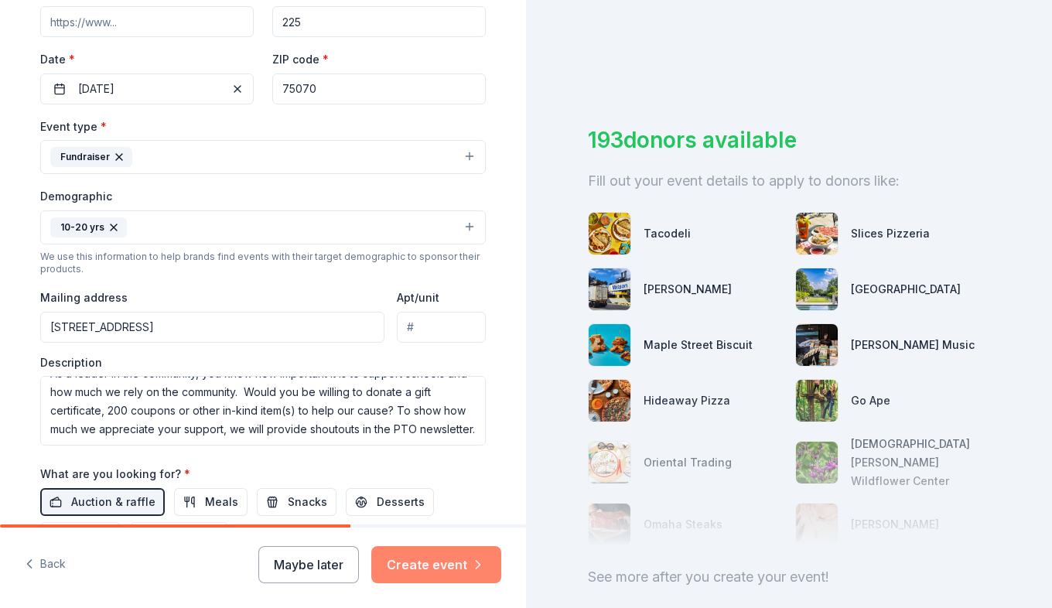
click at [433, 556] on button "Create event" at bounding box center [436, 564] width 130 height 37
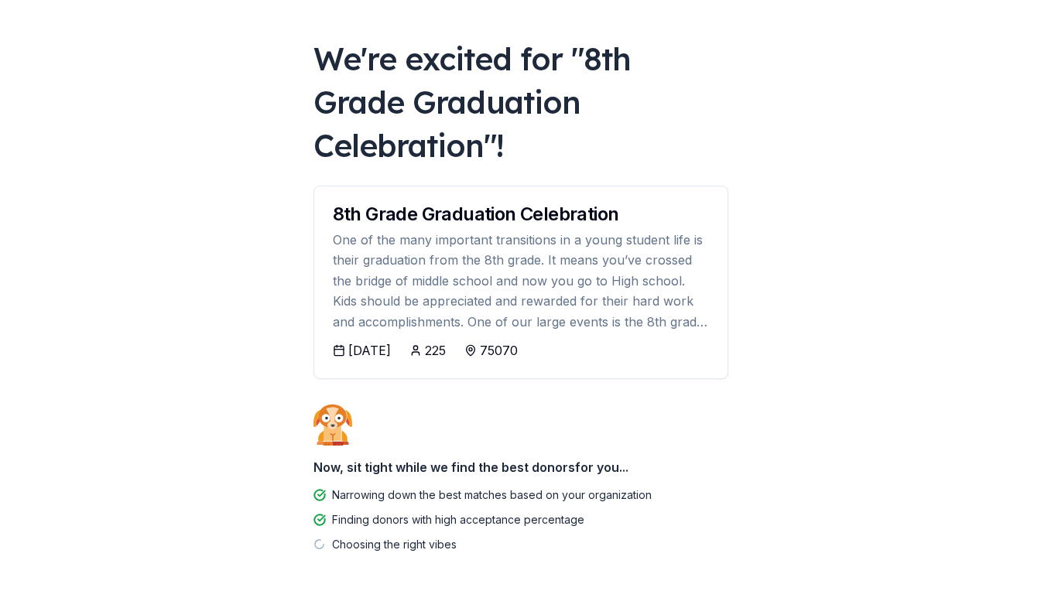
scroll to position [66, 0]
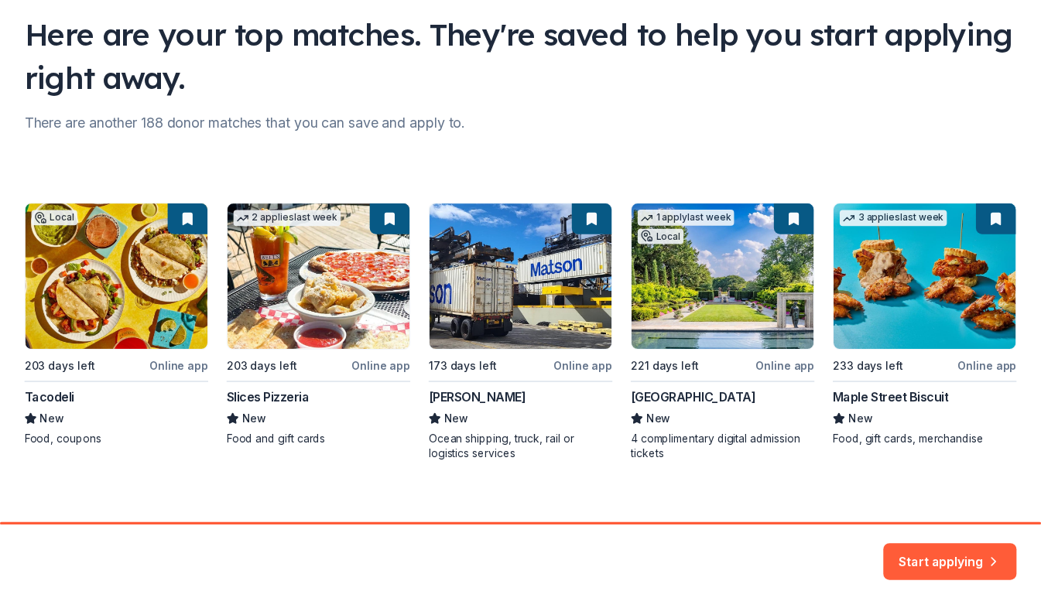
scroll to position [126, 0]
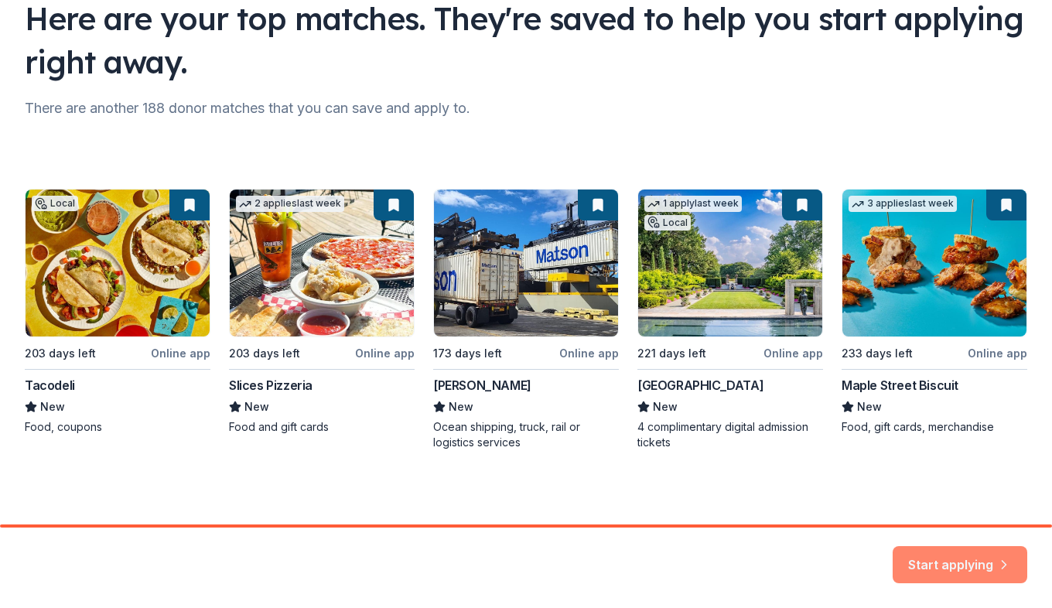
click at [942, 545] on button "Start applying" at bounding box center [960, 555] width 135 height 37
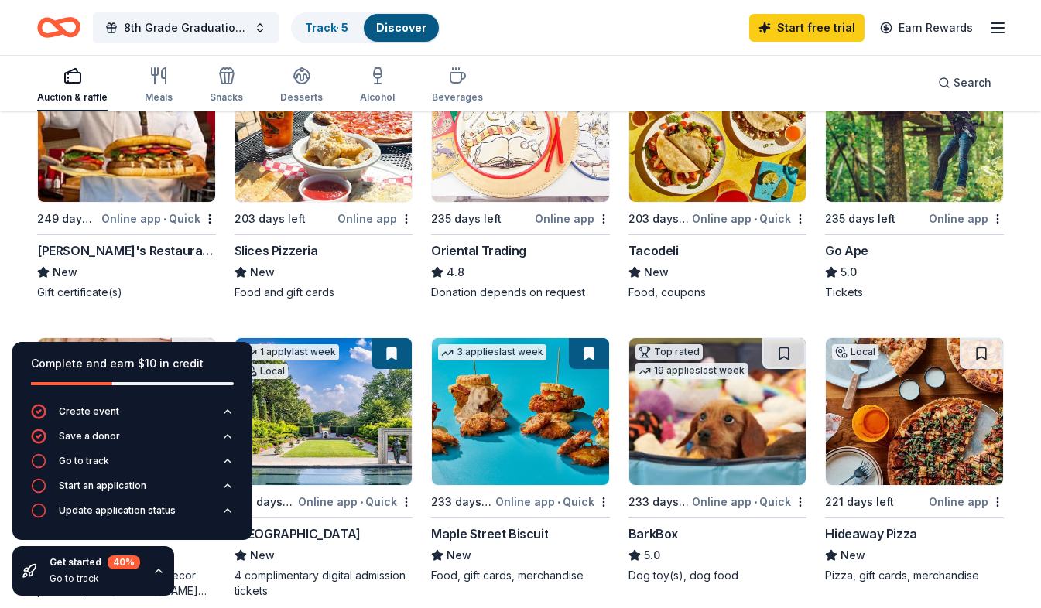
scroll to position [230, 0]
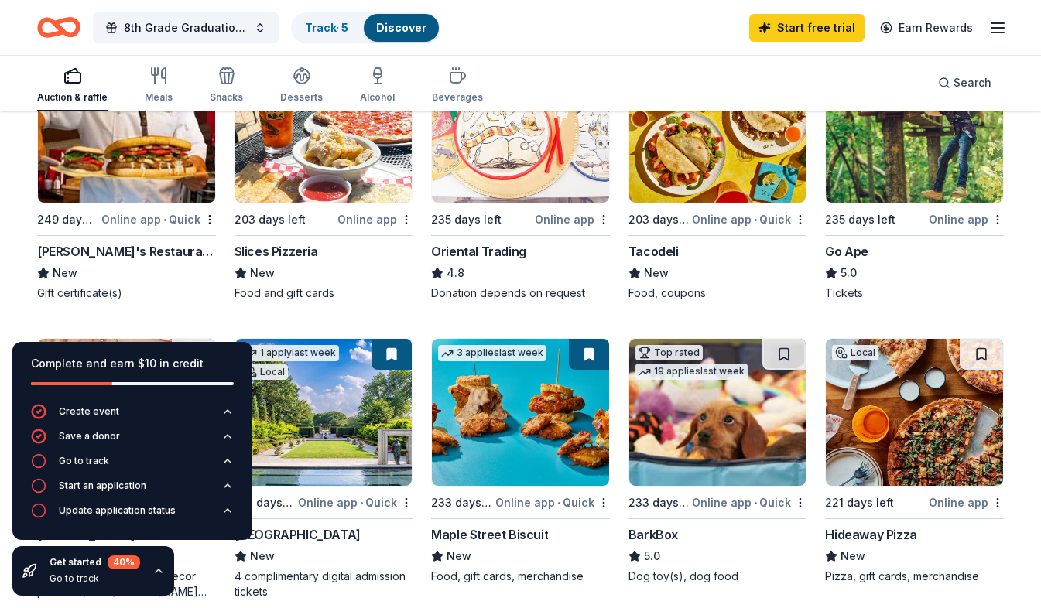
click at [139, 218] on div "Online app • Quick" at bounding box center [158, 219] width 115 height 19
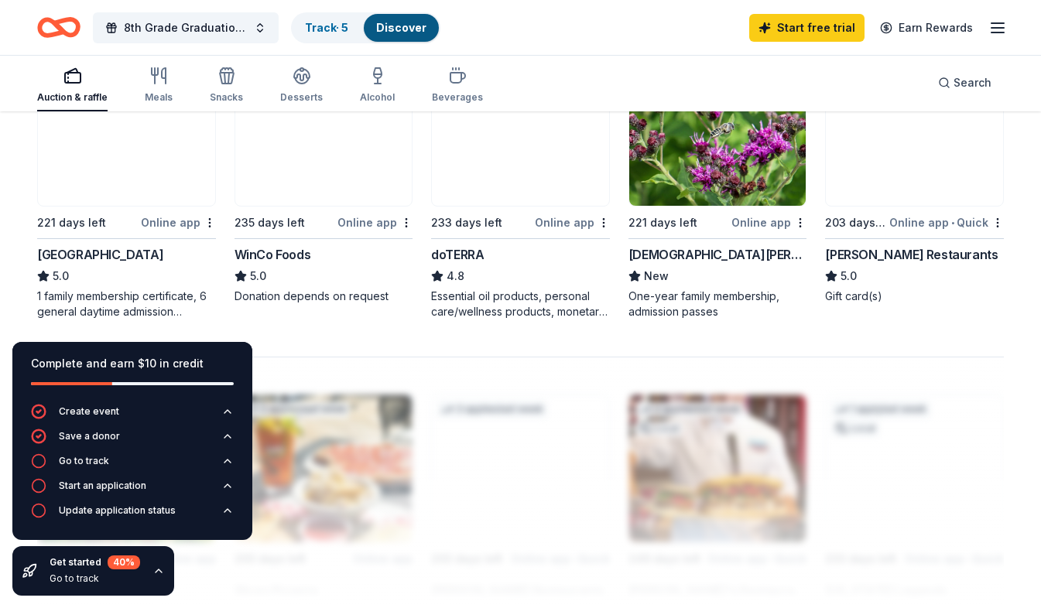
scroll to position [1089, 0]
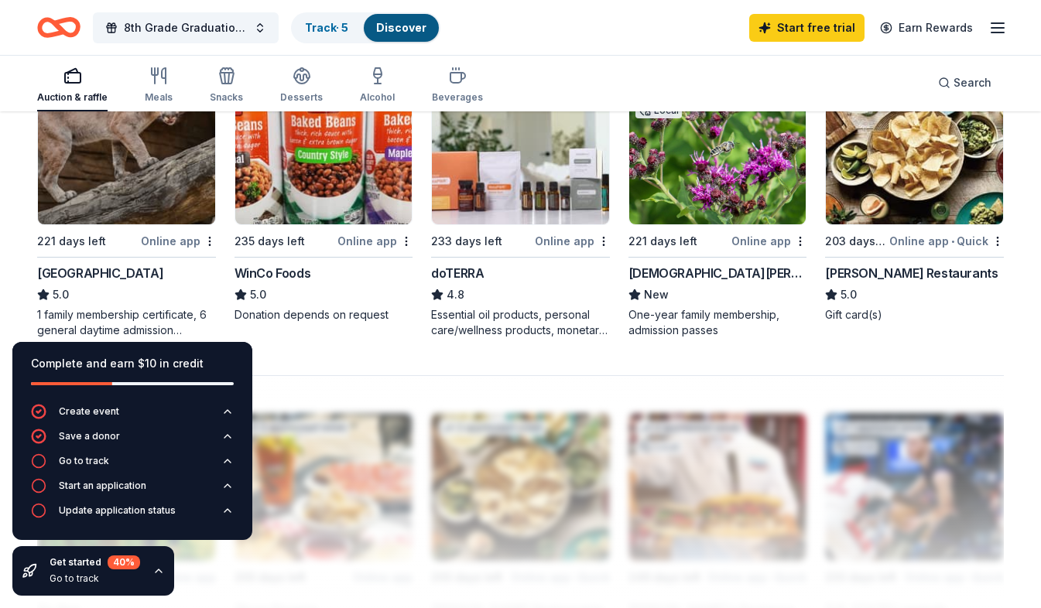
click at [283, 276] on div "WinCo Foods" at bounding box center [272, 273] width 77 height 19
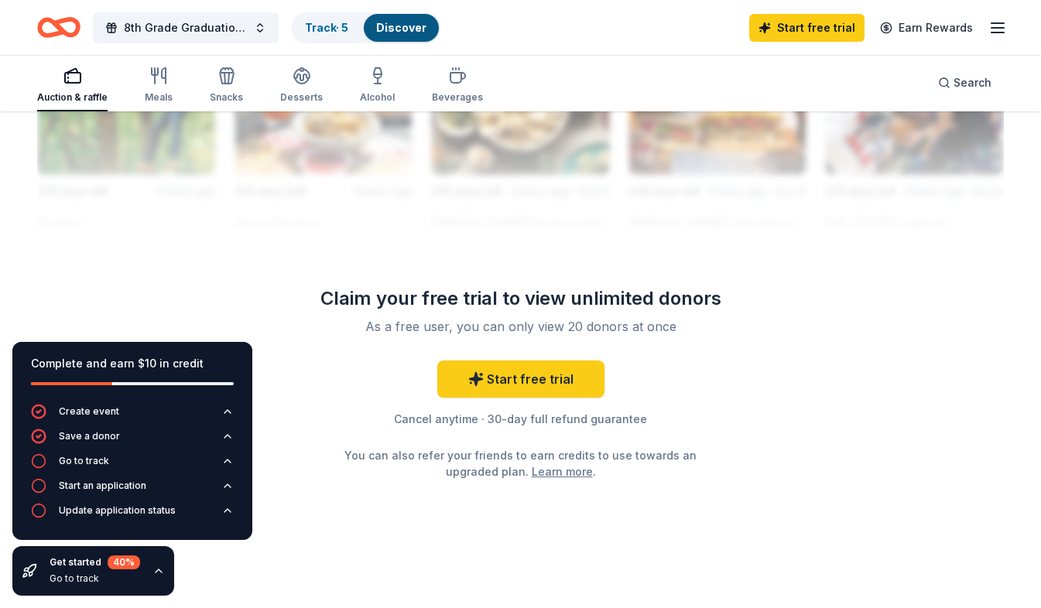
scroll to position [1476, 0]
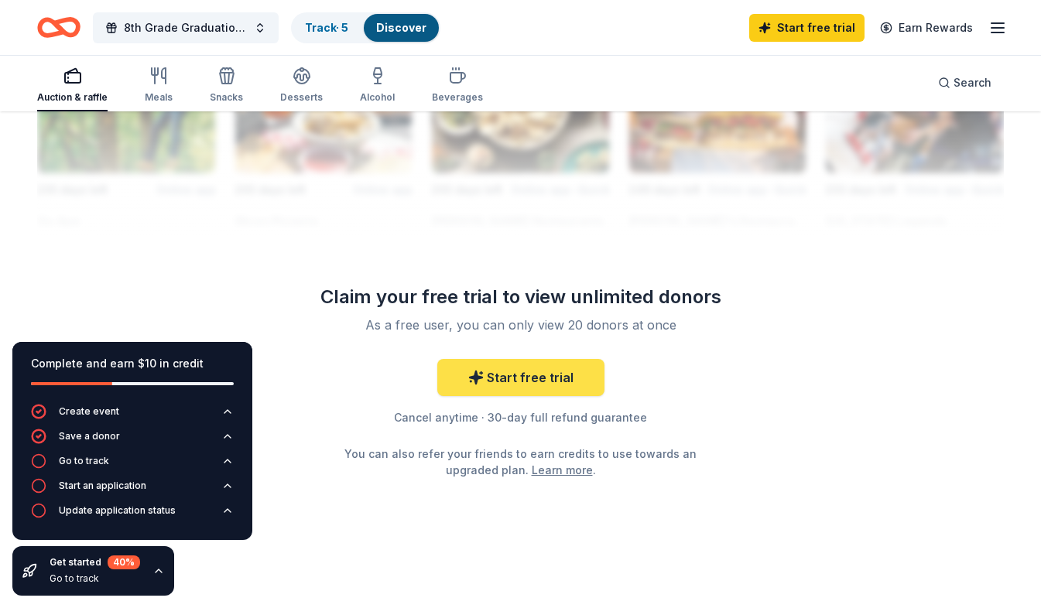
click at [548, 381] on link "Start free trial" at bounding box center [520, 377] width 167 height 37
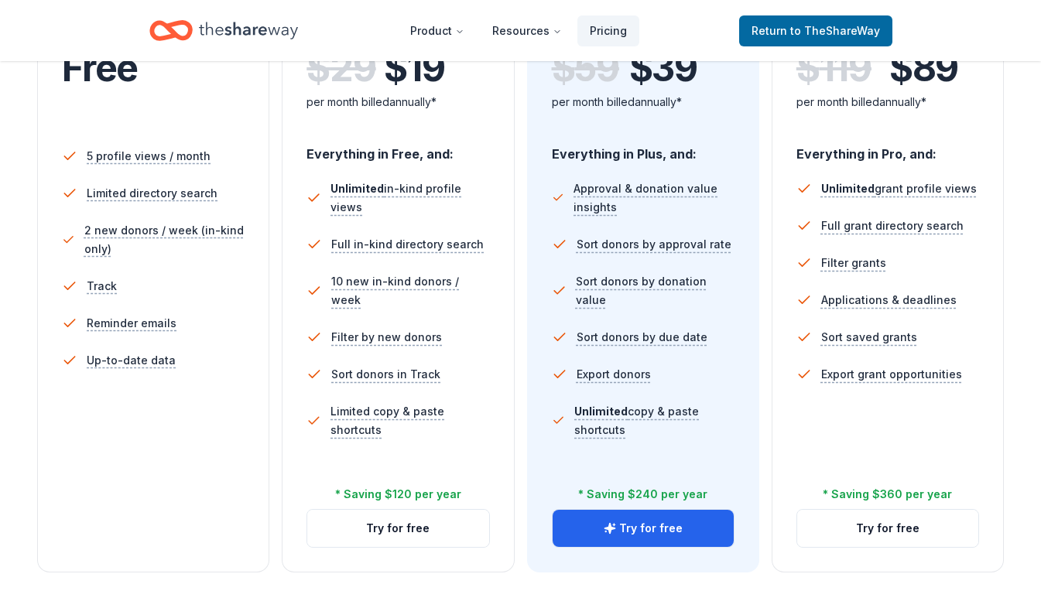
scroll to position [386, 0]
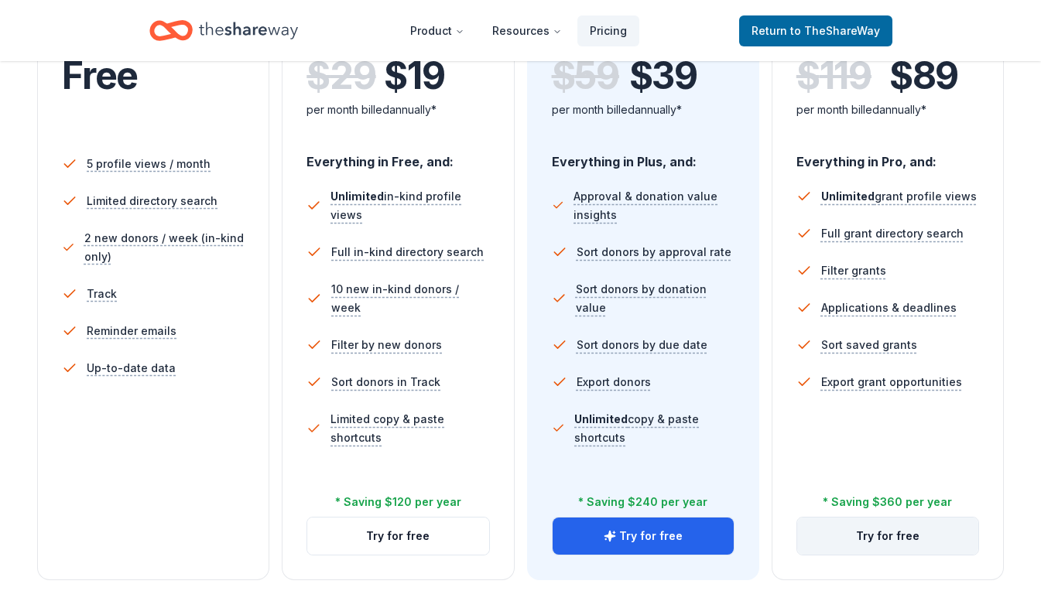
click at [878, 522] on button "Try for free" at bounding box center [887, 536] width 181 height 37
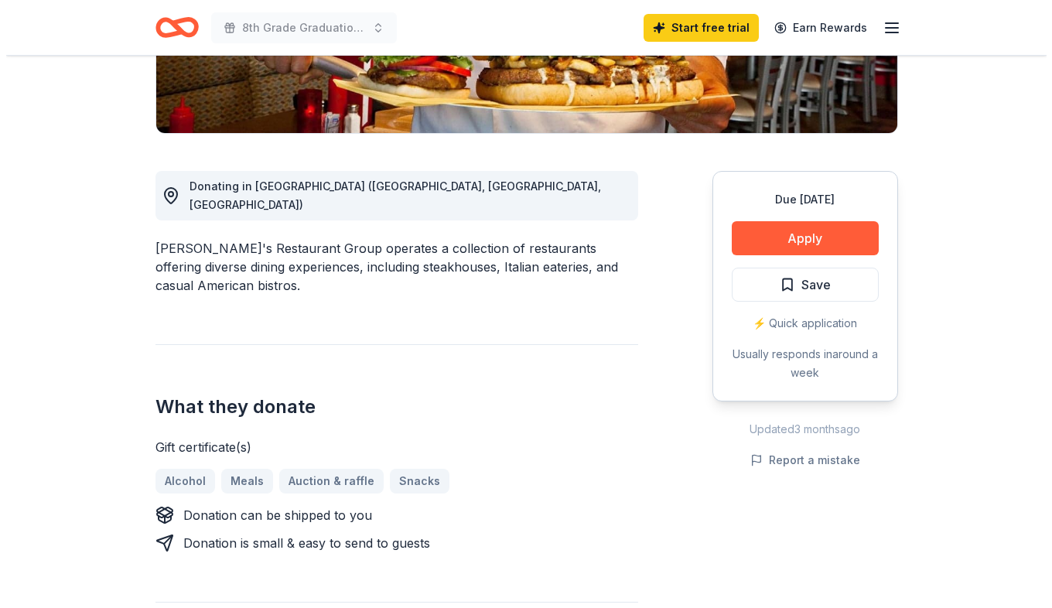
scroll to position [340, 0]
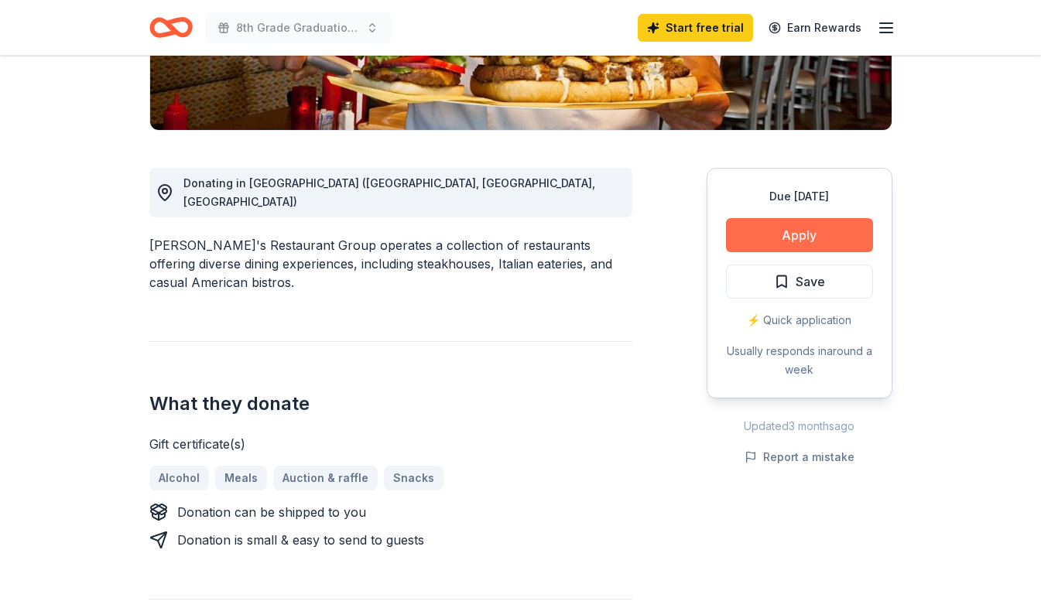
click at [750, 233] on button "Apply" at bounding box center [799, 235] width 147 height 34
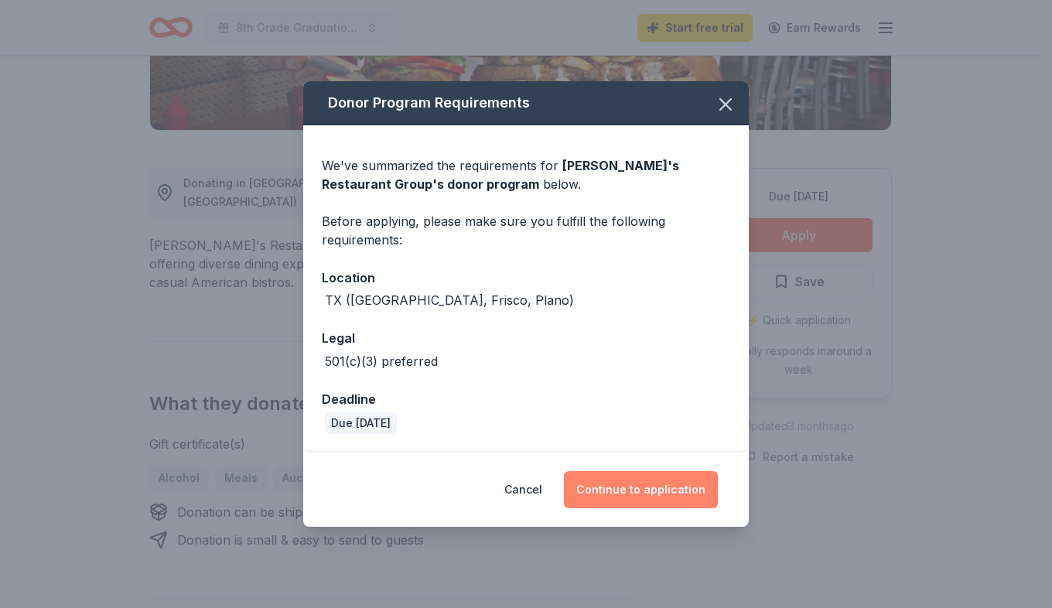
click at [587, 487] on button "Continue to application" at bounding box center [641, 489] width 154 height 37
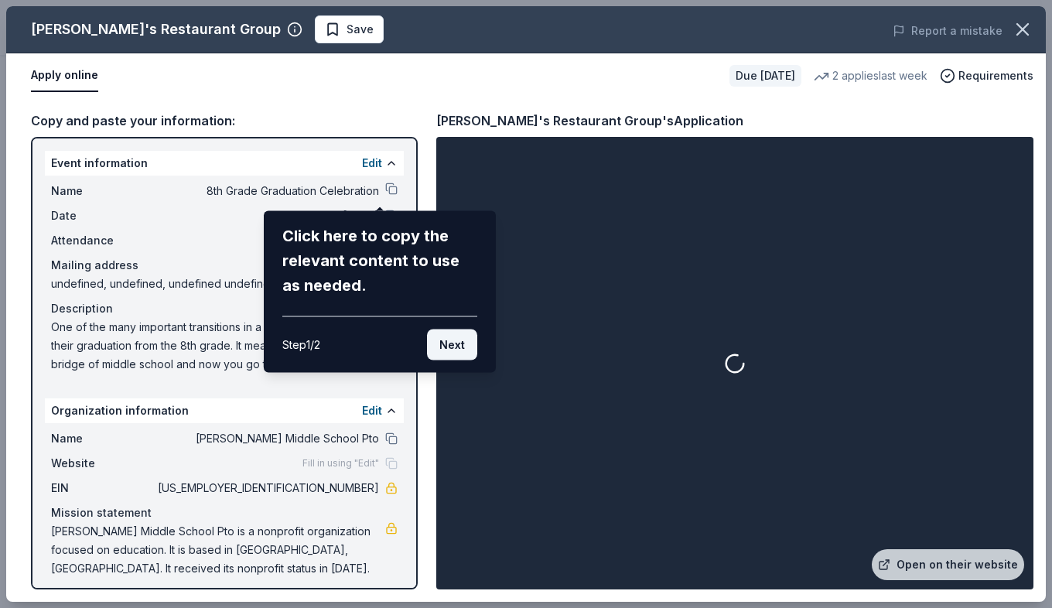
click at [442, 345] on button "Next" at bounding box center [452, 345] width 50 height 31
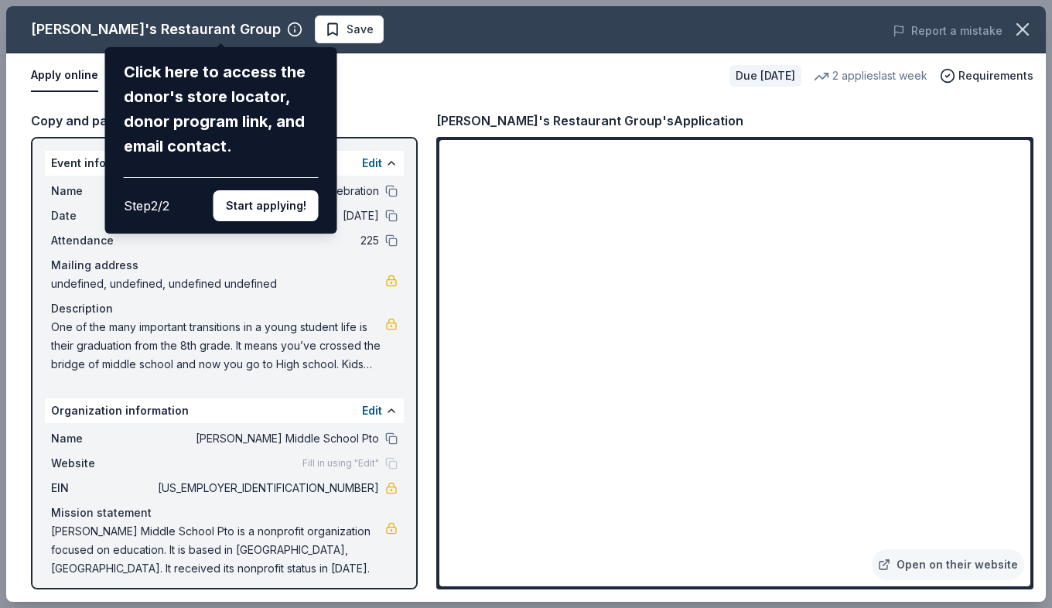
click at [488, 354] on div "Kenny's Restaurant Group Click here to access the donor's store locator, donor …" at bounding box center [526, 304] width 1040 height 596
click at [262, 208] on button "Start applying!" at bounding box center [266, 205] width 105 height 31
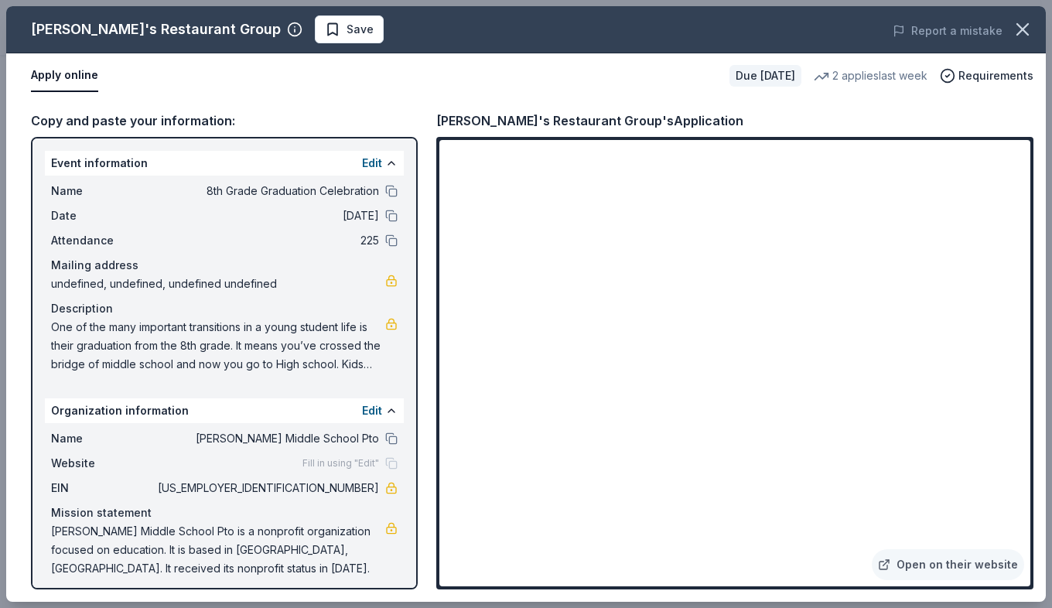
click at [484, 361] on div "Kenny's Restaurant Group Save Report a mistake Apply online Due in 249 days 2 a…" at bounding box center [526, 304] width 1040 height 596
click at [52, 530] on span "[PERSON_NAME] Middle School Pto is a nonprofit organization focused on educatio…" at bounding box center [218, 550] width 334 height 56
click at [55, 532] on span "[PERSON_NAME] Middle School Pto is a nonprofit organization focused on educatio…" at bounding box center [218, 550] width 334 height 56
click at [934, 566] on link "Open on their website" at bounding box center [948, 564] width 152 height 31
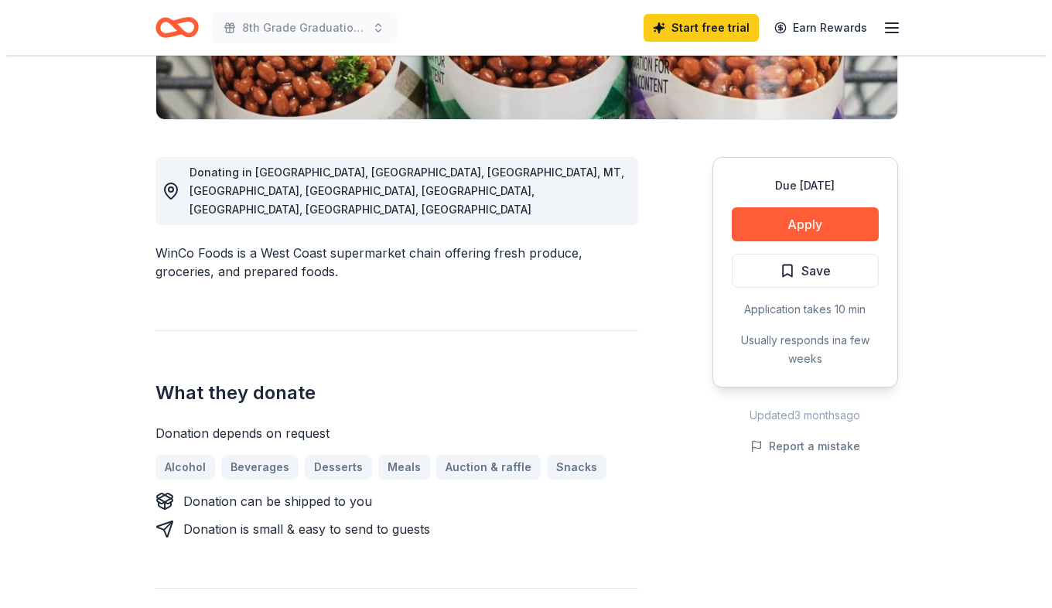
scroll to position [354, 0]
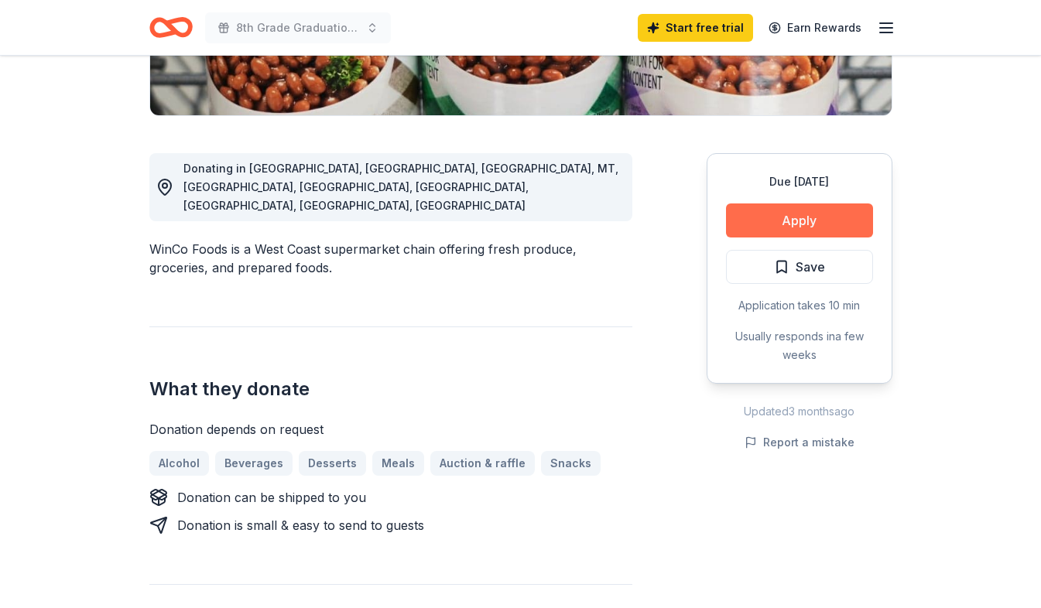
click at [814, 211] on button "Apply" at bounding box center [799, 220] width 147 height 34
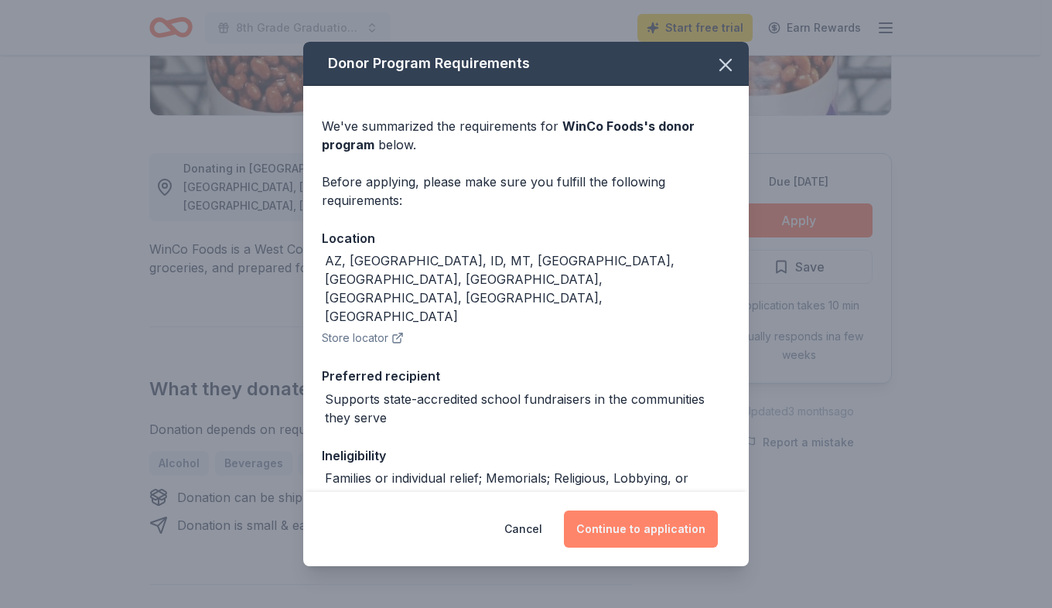
click at [607, 532] on button "Continue to application" at bounding box center [641, 529] width 154 height 37
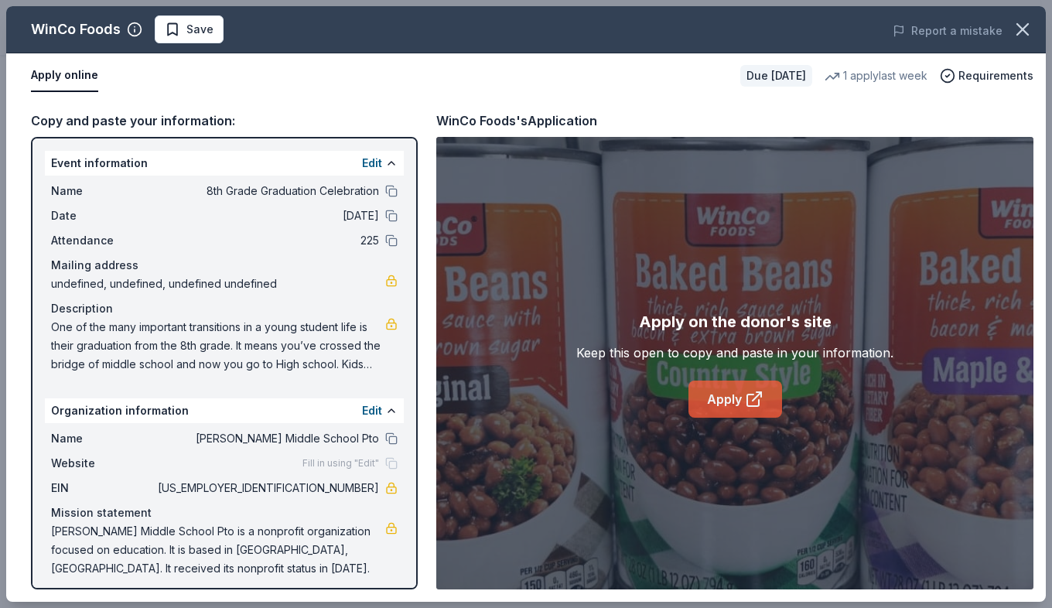
click at [716, 403] on link "Apply" at bounding box center [736, 399] width 94 height 37
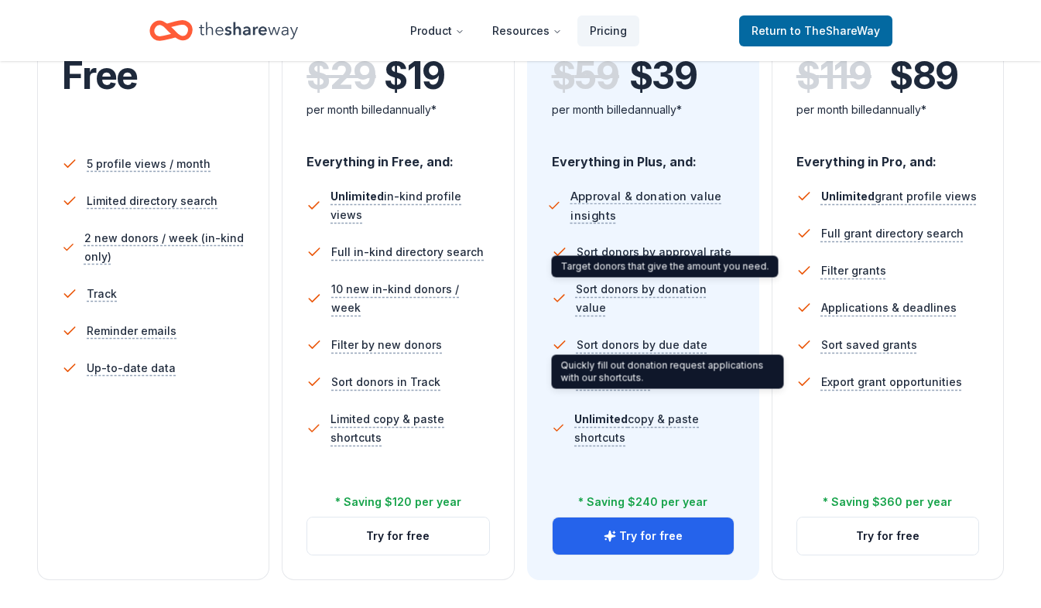
scroll to position [386, 0]
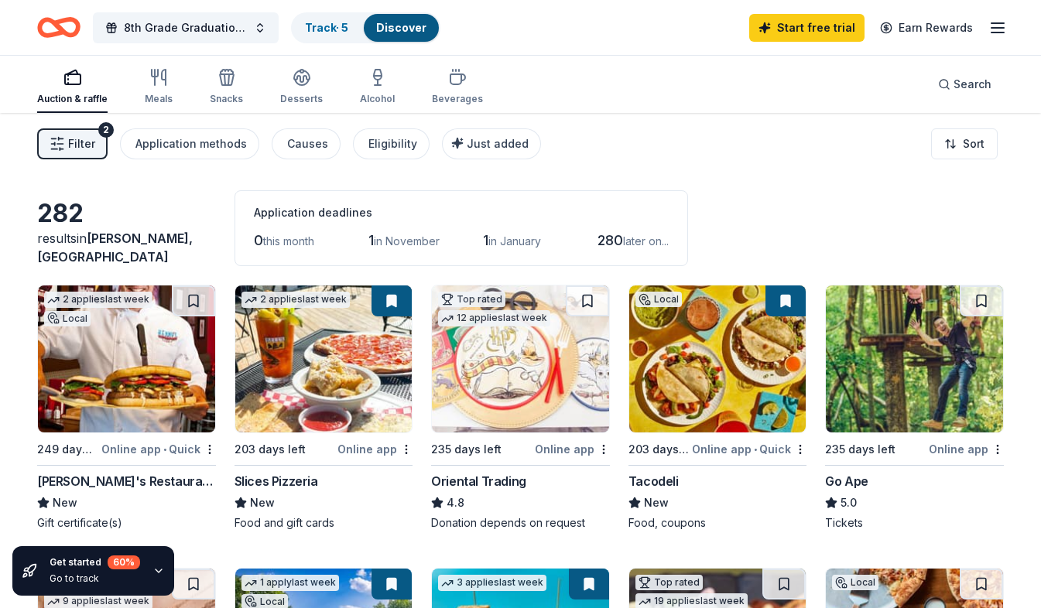
click at [292, 368] on img at bounding box center [323, 359] width 177 height 147
click at [654, 481] on div "Tacodeli" at bounding box center [653, 481] width 50 height 19
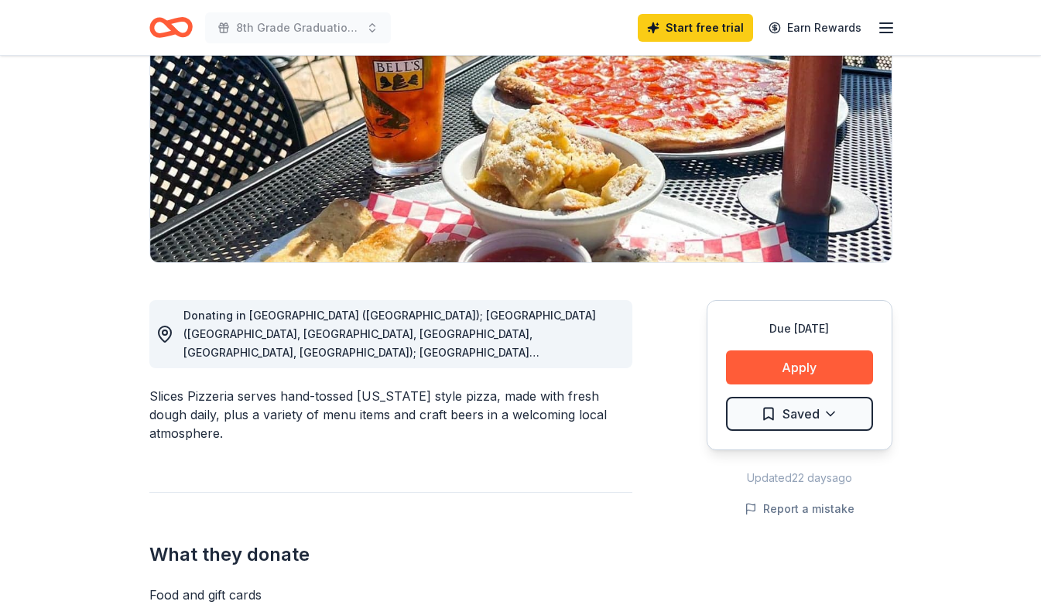
scroll to position [204, 0]
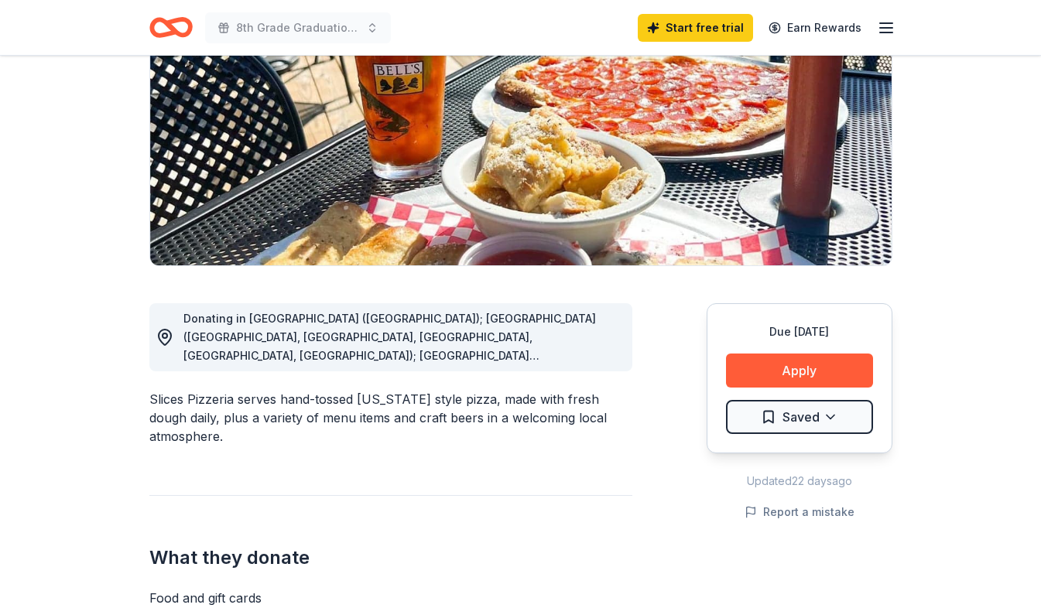
click at [570, 359] on span "Donating in AL (Huntsville); AZ (Scottsdale, Gilbert, Flagstaff, Chandler, Peor…" at bounding box center [389, 467] width 412 height 310
click at [161, 338] on icon at bounding box center [165, 337] width 19 height 19
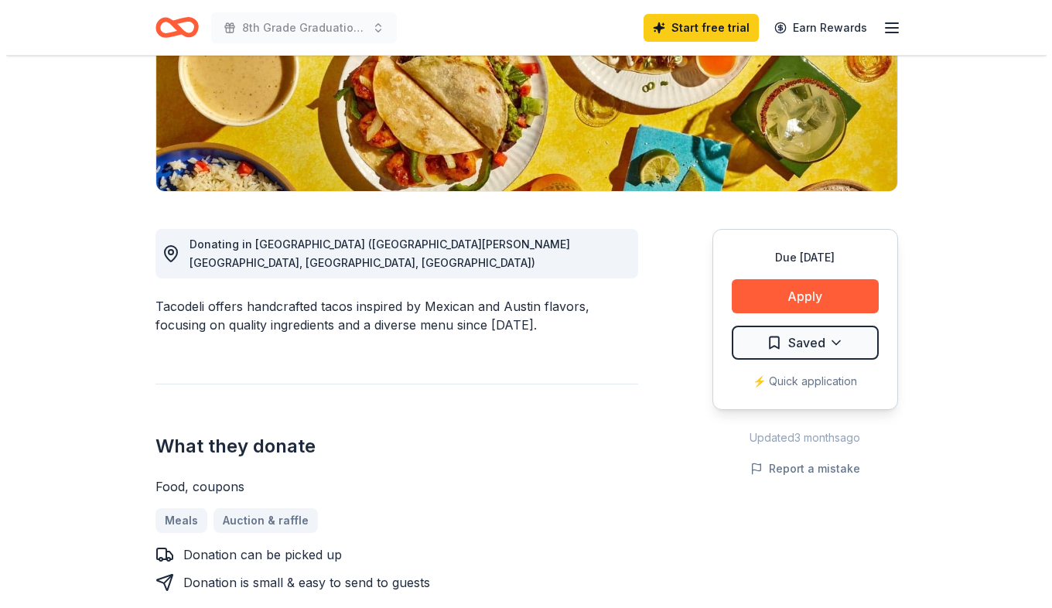
scroll to position [283, 0]
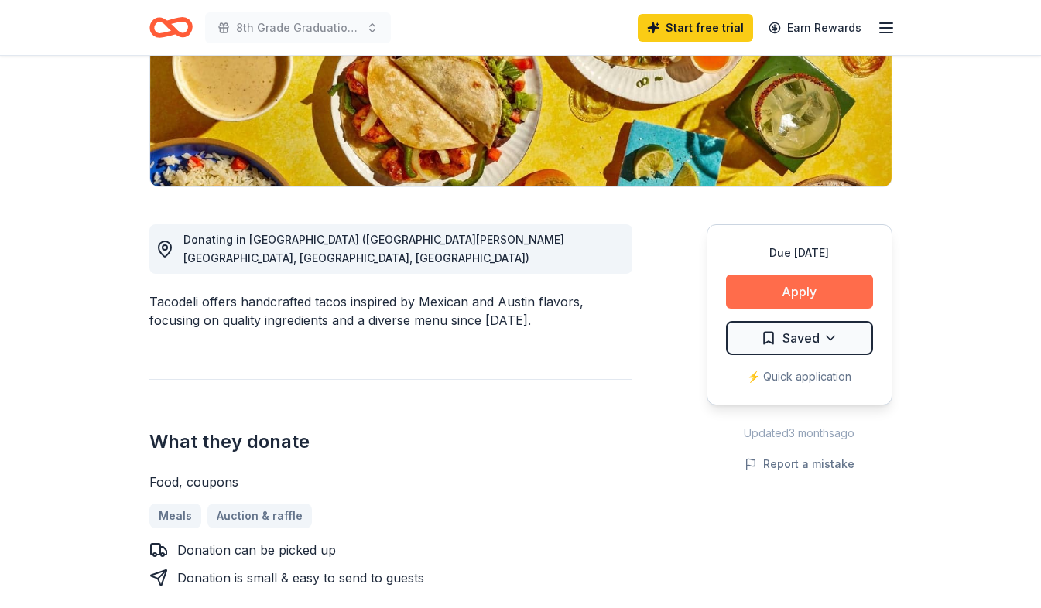
click at [810, 290] on button "Apply" at bounding box center [799, 292] width 147 height 34
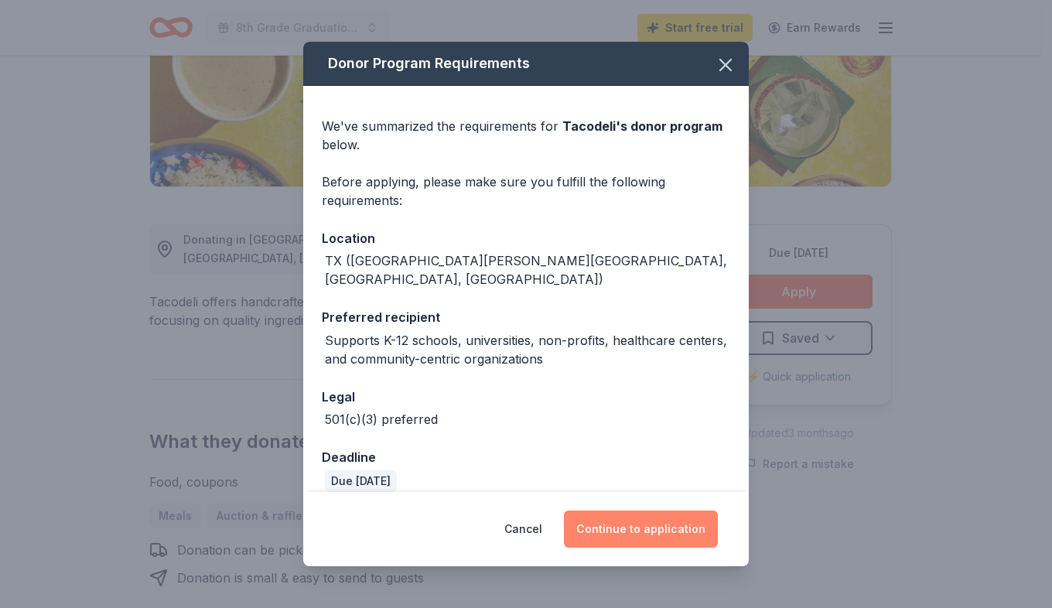
click at [622, 538] on button "Continue to application" at bounding box center [641, 529] width 154 height 37
